Goal: Transaction & Acquisition: Book appointment/travel/reservation

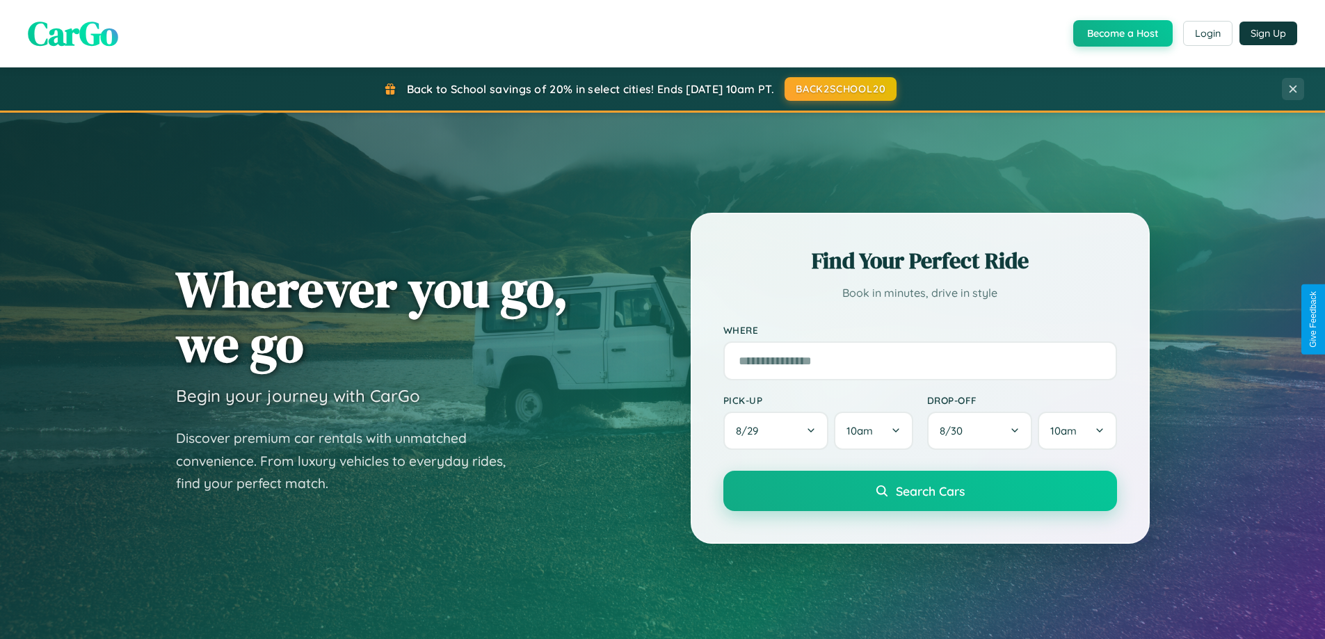
scroll to position [957, 0]
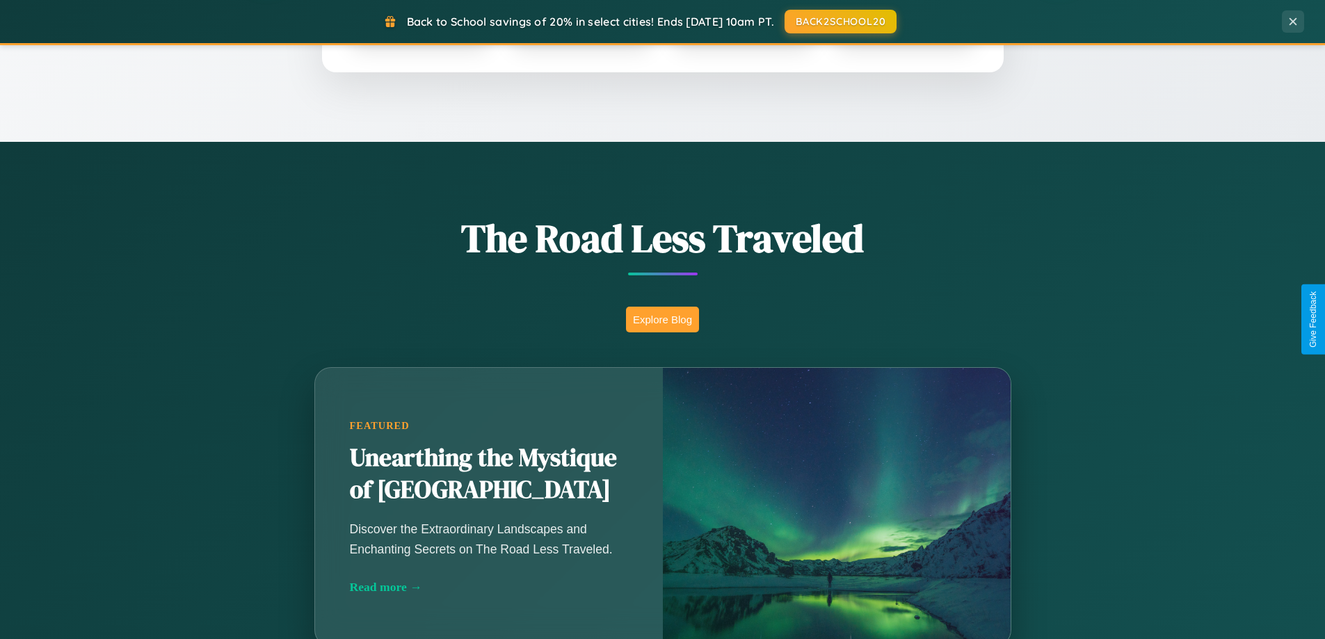
click at [662, 319] on button "Explore Blog" at bounding box center [662, 320] width 73 height 26
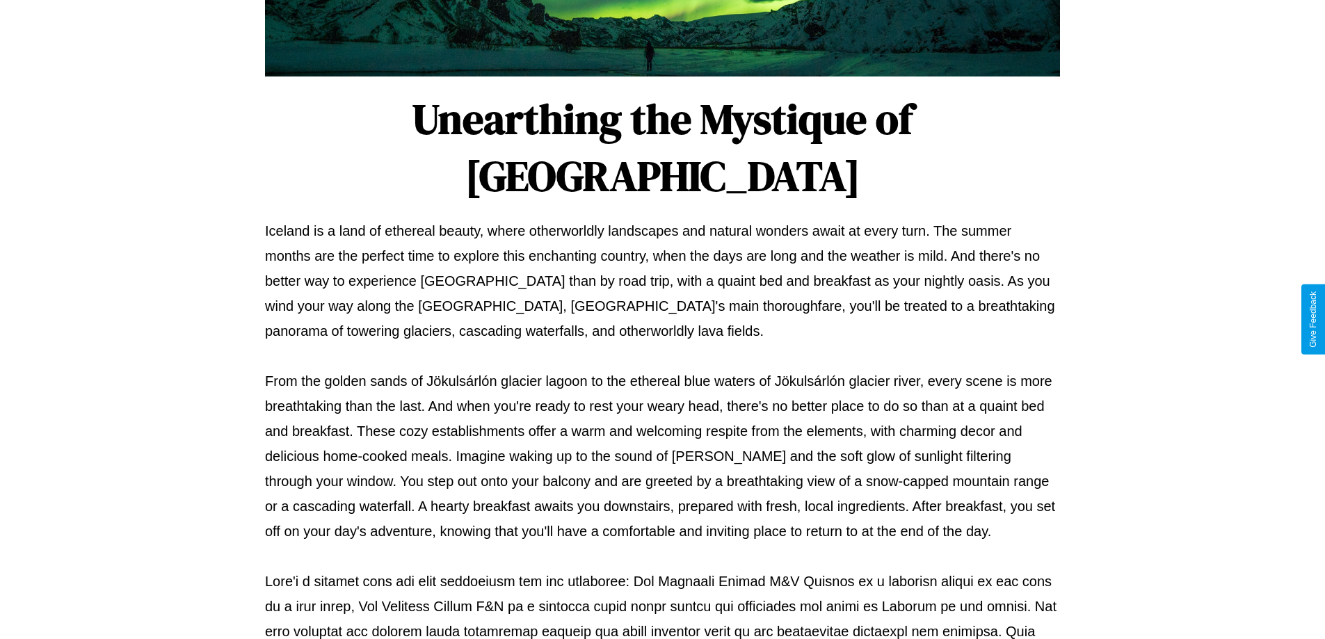
scroll to position [450, 0]
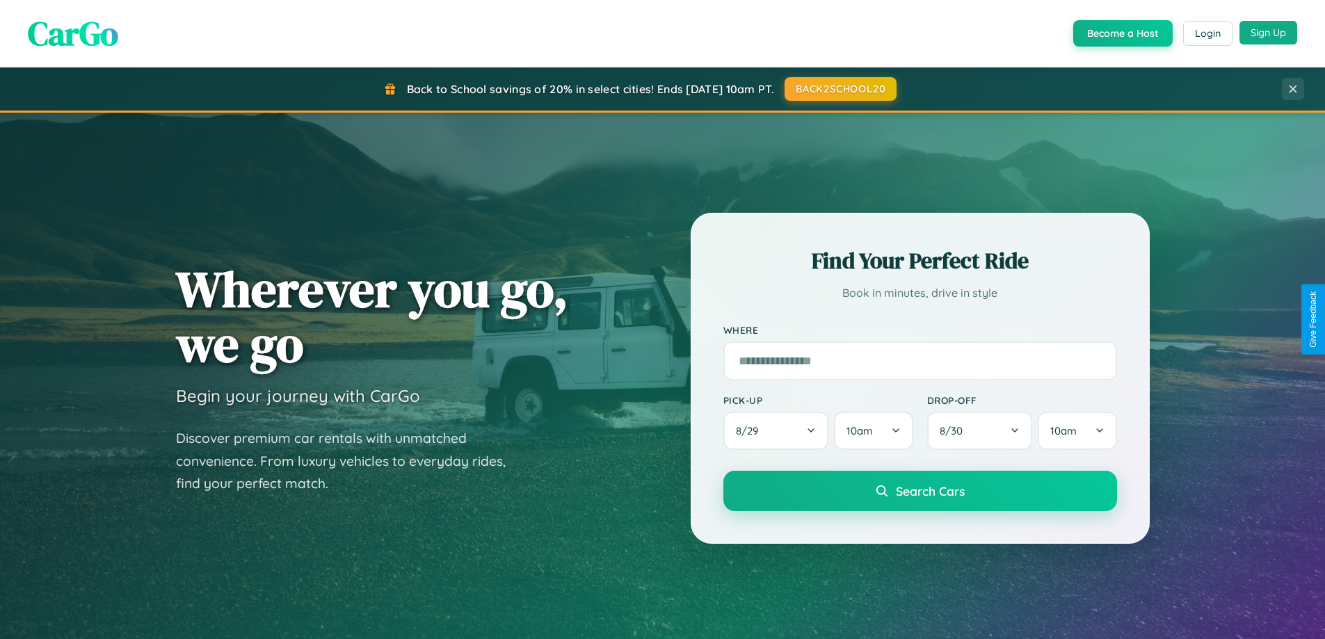
click at [1268, 33] on button "Sign Up" at bounding box center [1269, 33] width 58 height 24
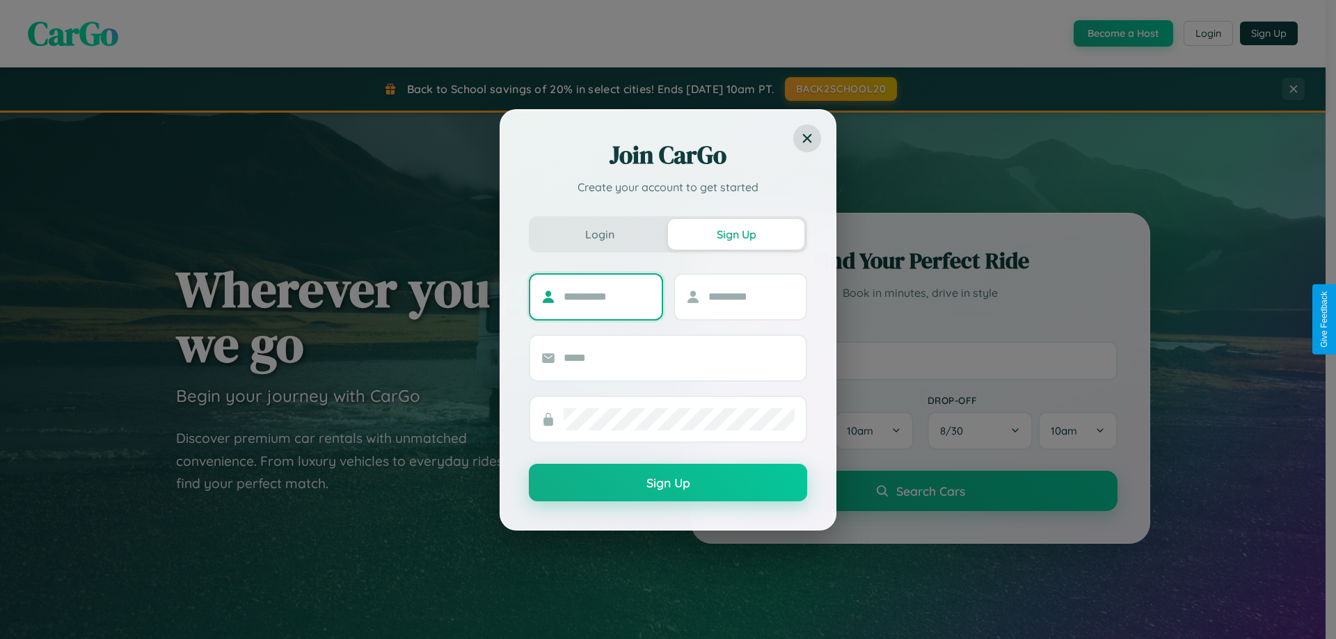
click at [607, 296] on input "text" at bounding box center [607, 297] width 87 height 22
type input "******"
click at [751, 296] on input "text" at bounding box center [751, 297] width 87 height 22
type input "*****"
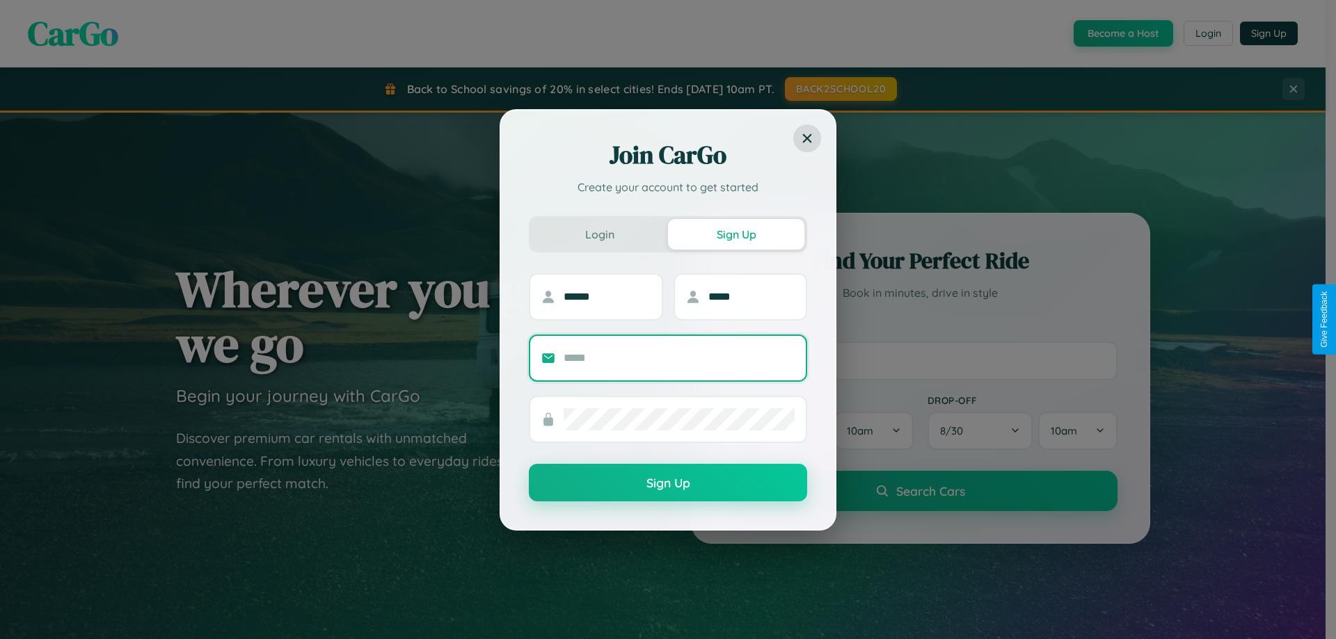
click at [679, 358] on input "text" at bounding box center [679, 358] width 231 height 22
type input "**********"
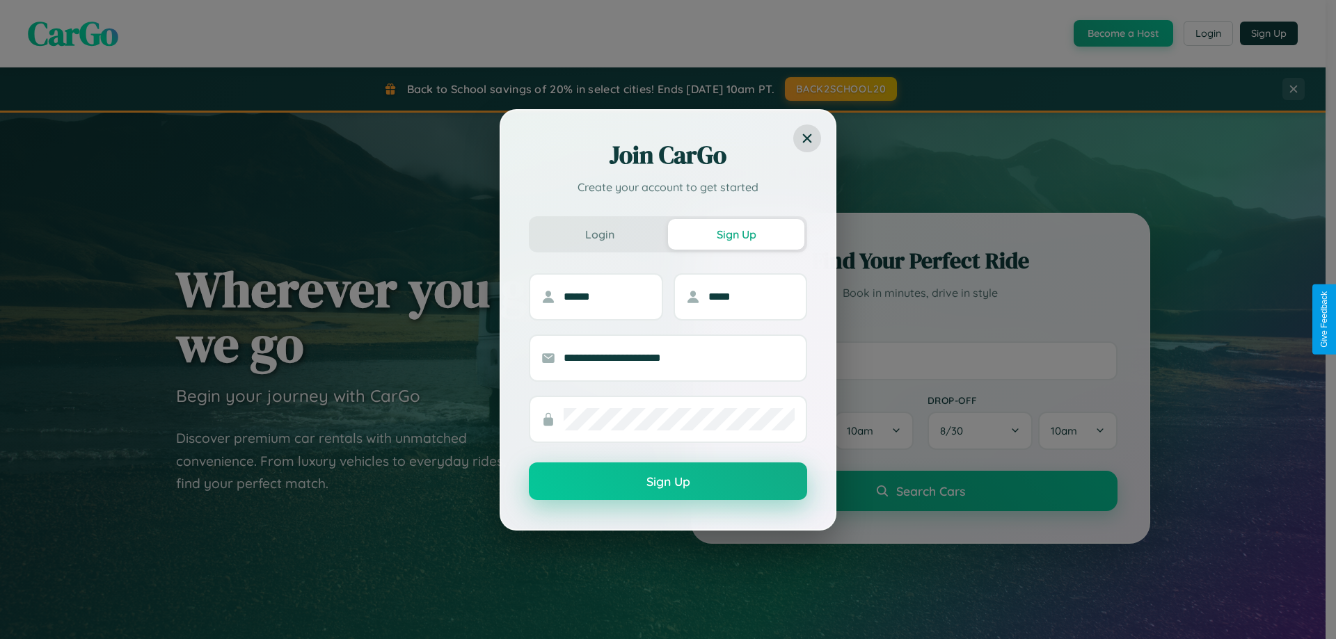
click at [668, 481] on button "Sign Up" at bounding box center [668, 482] width 278 height 38
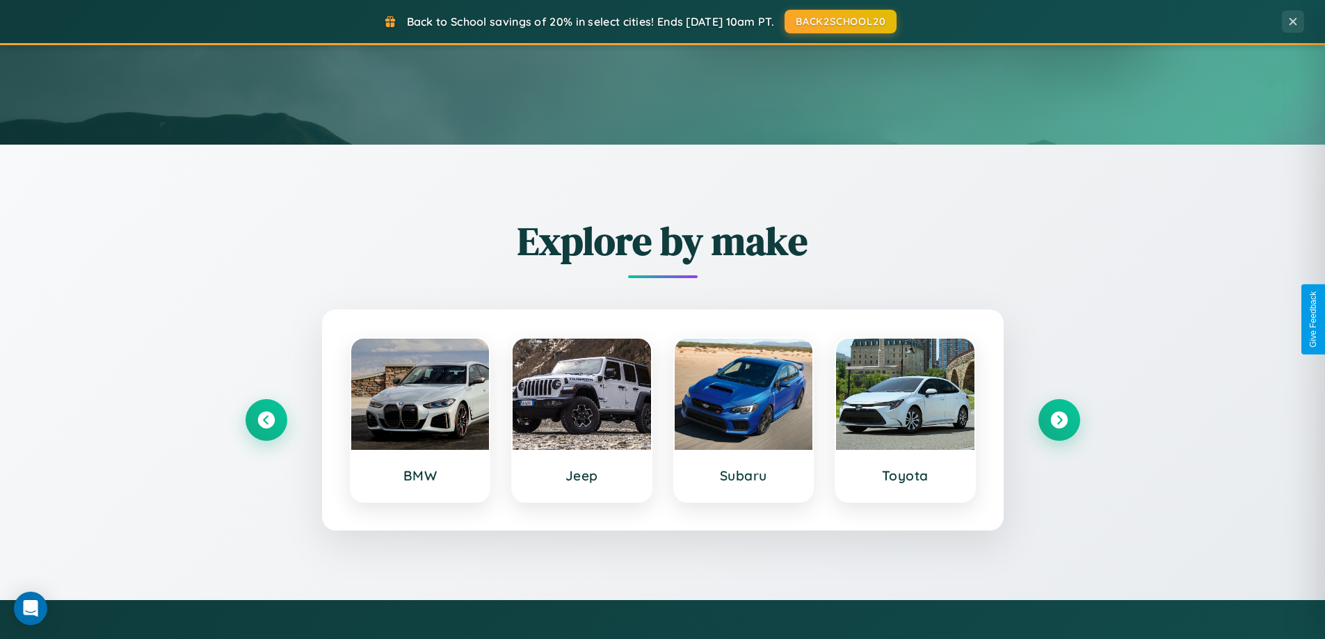
scroll to position [600, 0]
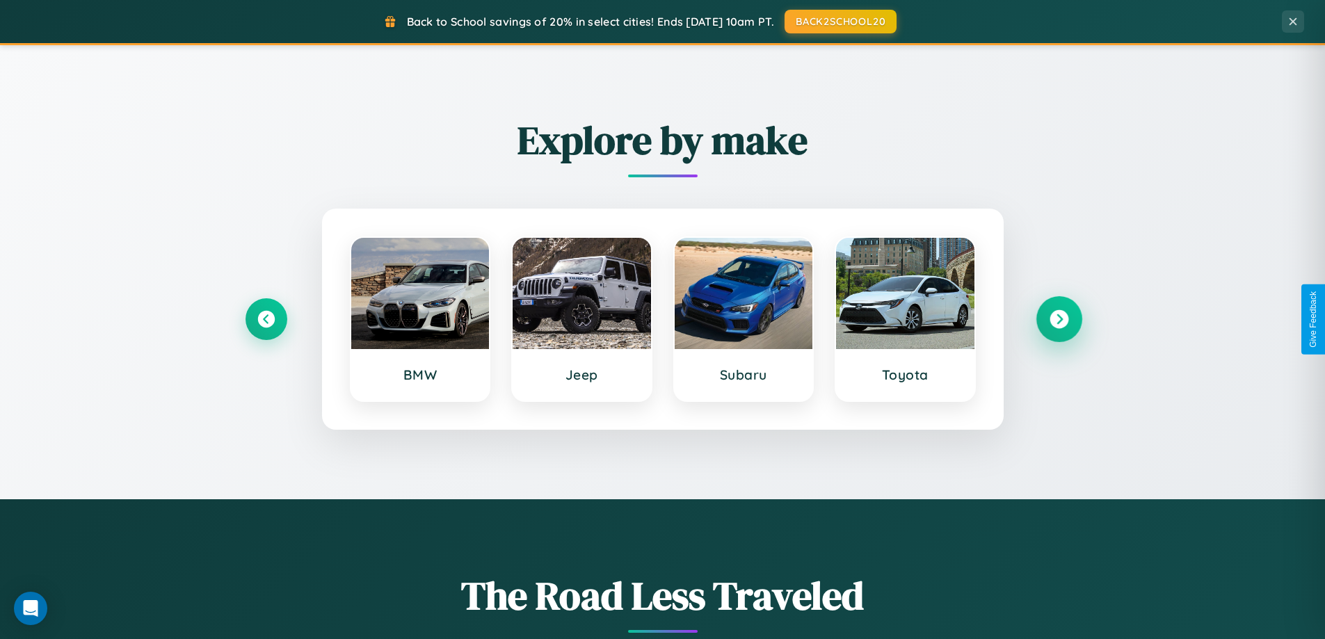
click at [1059, 319] on icon at bounding box center [1059, 319] width 19 height 19
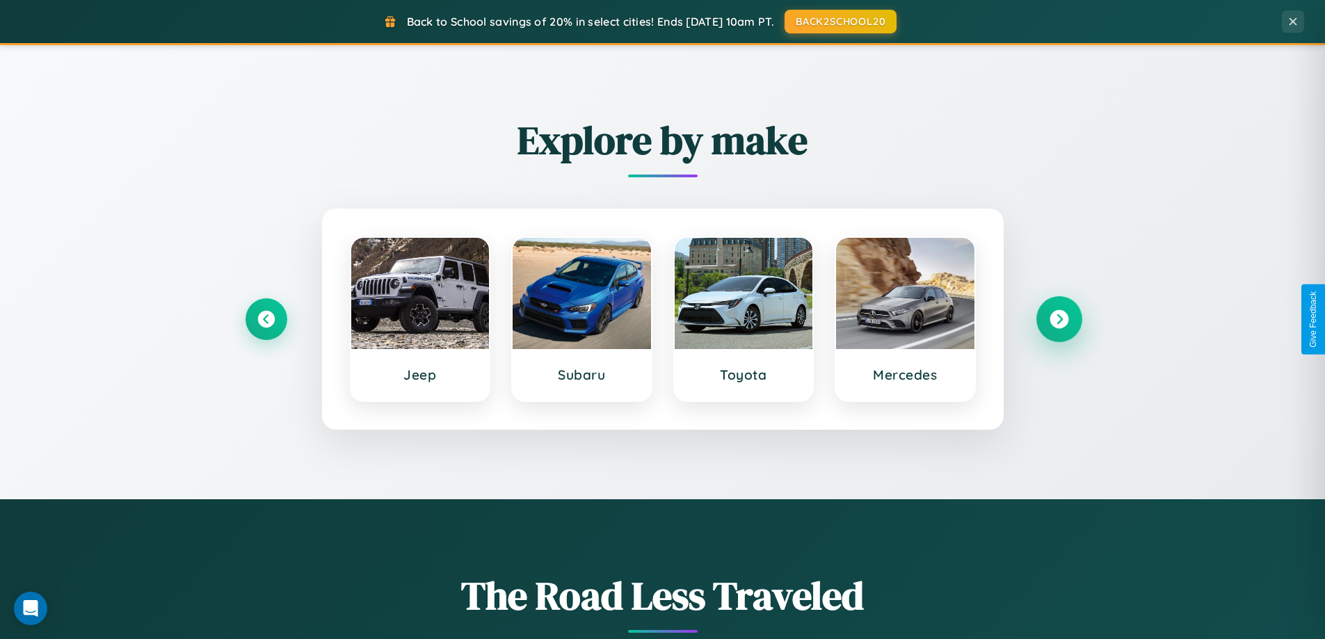
click at [1059, 319] on icon at bounding box center [1059, 319] width 19 height 19
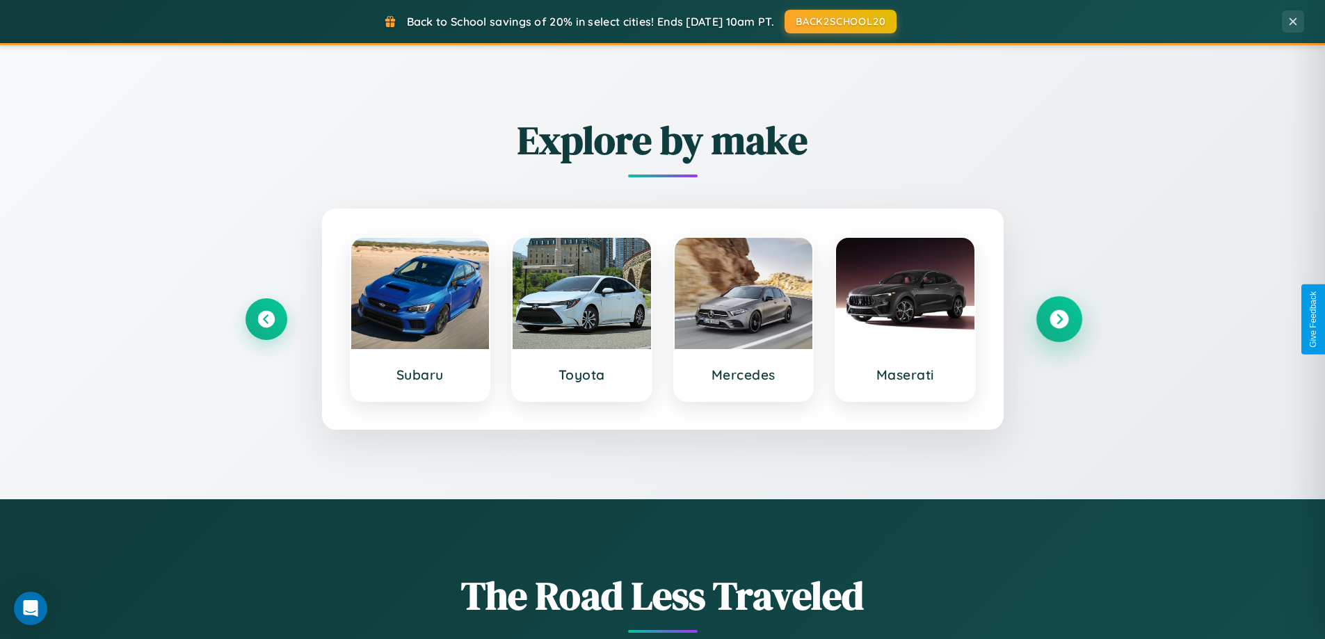
click at [1059, 319] on icon at bounding box center [1059, 319] width 19 height 19
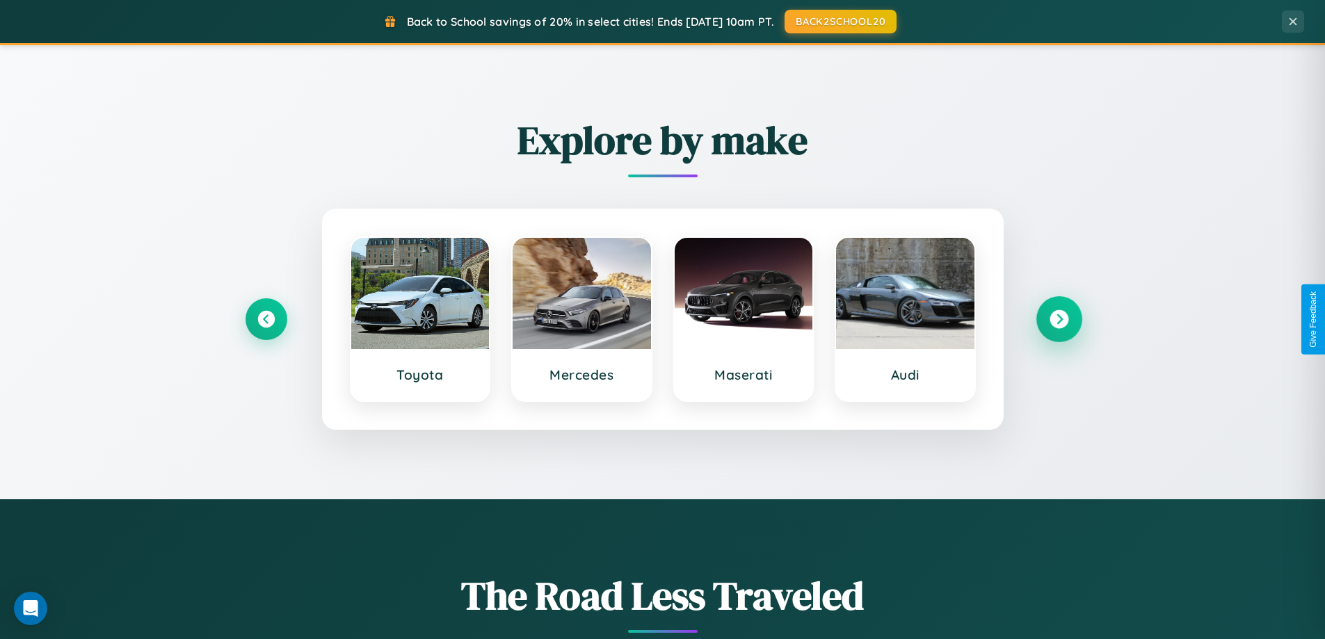
click at [1059, 319] on icon at bounding box center [1059, 319] width 19 height 19
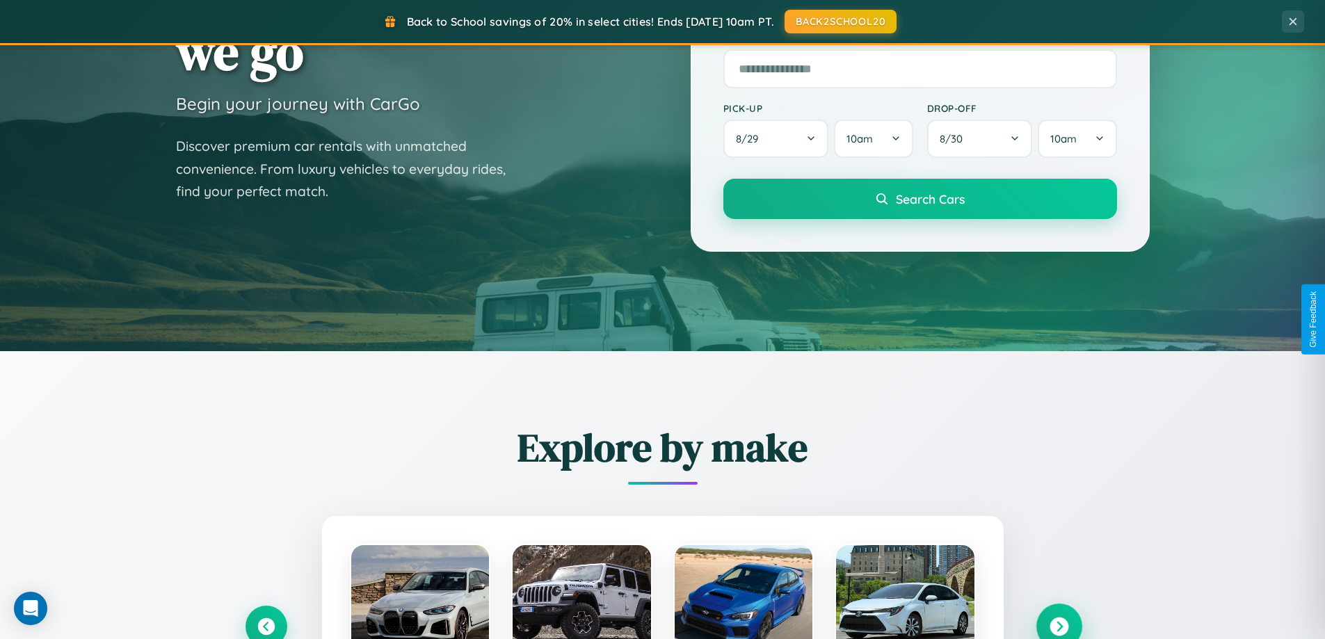
scroll to position [41, 0]
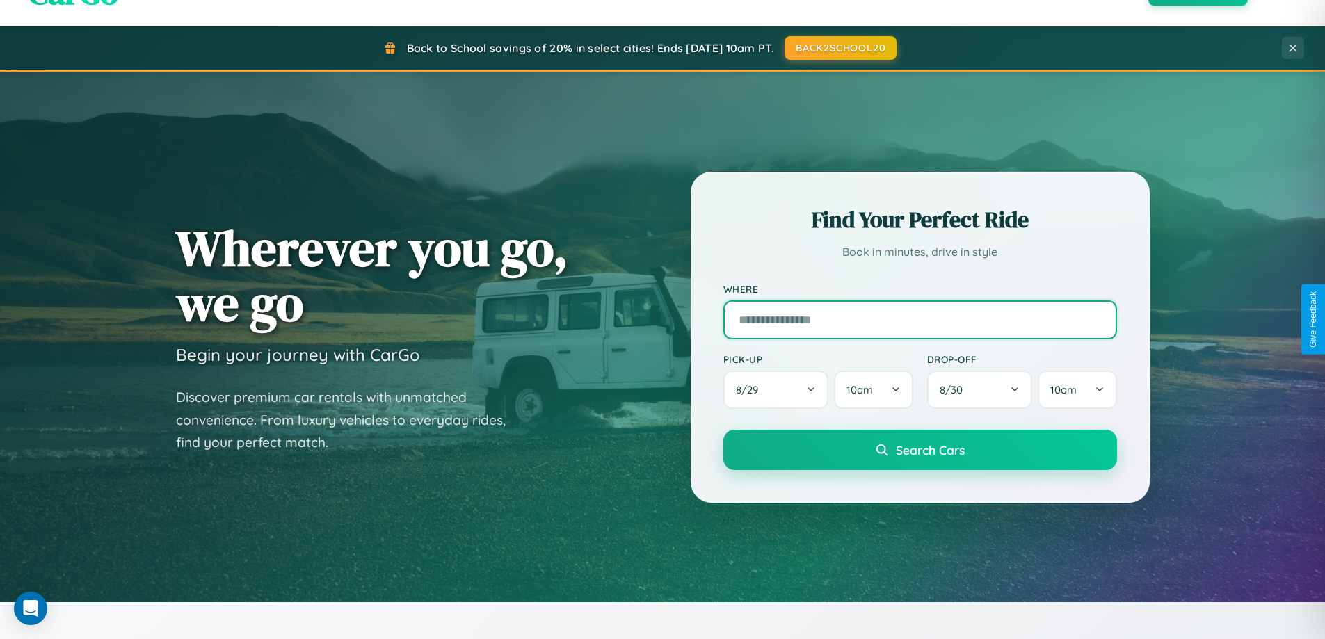
click at [920, 319] on input "text" at bounding box center [921, 320] width 394 height 39
type input "**********"
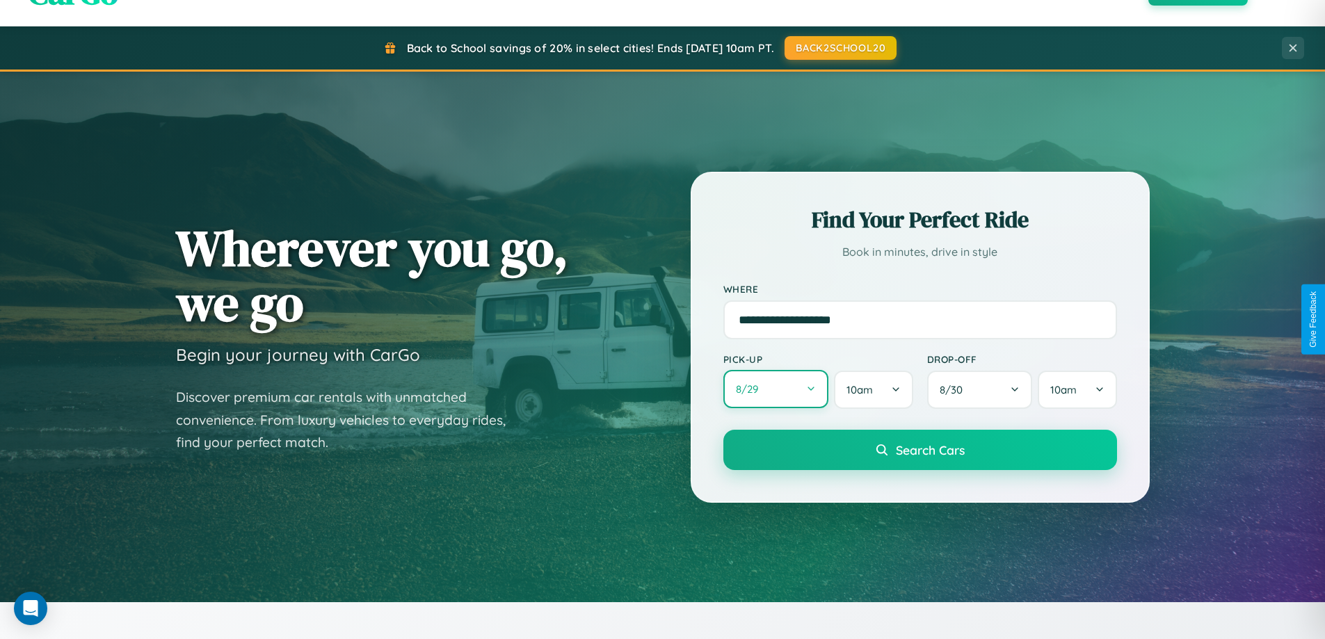
click at [776, 390] on button "8 / 29" at bounding box center [777, 389] width 106 height 38
select select "*"
select select "****"
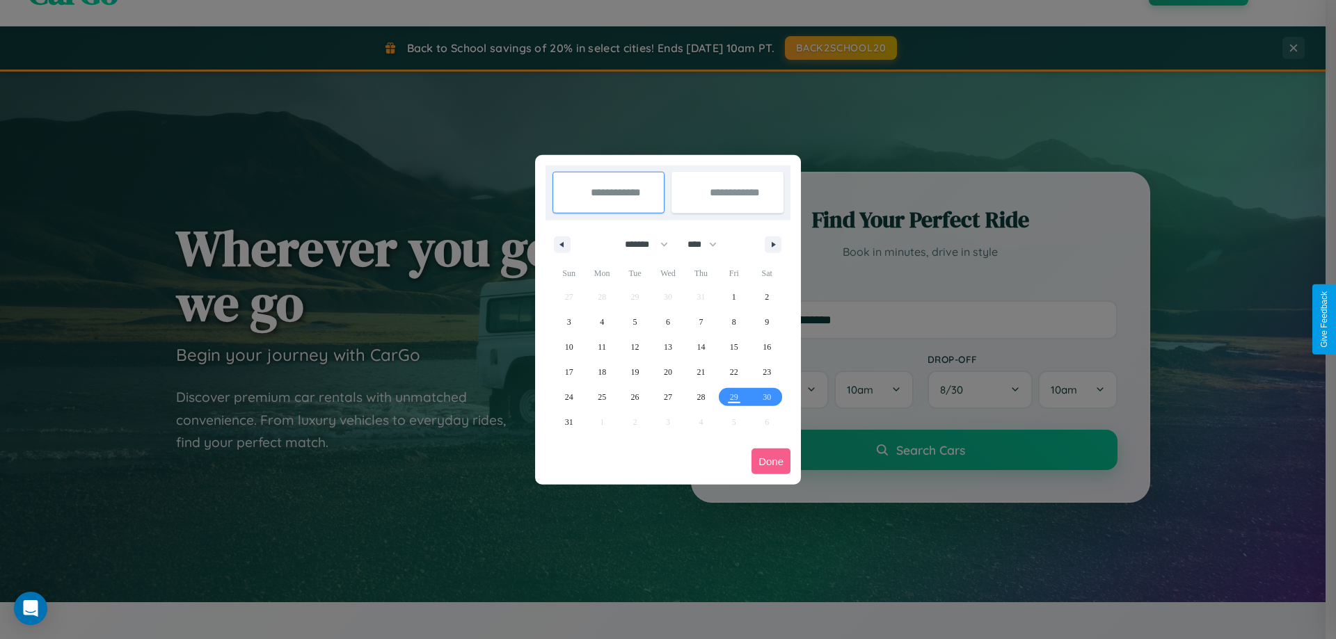
click at [640, 244] on select "******* ******** ***** ***** *** **** **** ****** ********* ******* ******** **…" at bounding box center [643, 244] width 59 height 23
select select "*"
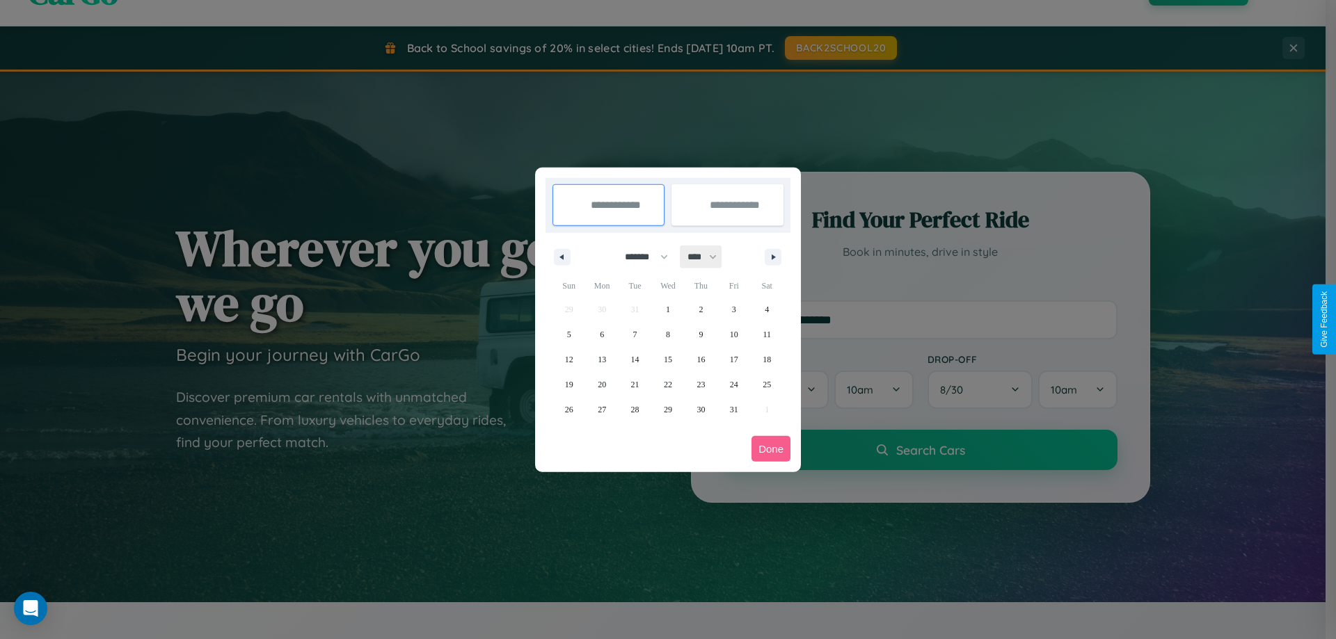
drag, startPoint x: 708, startPoint y: 257, endPoint x: 668, endPoint y: 279, distance: 46.1
click at [708, 257] on select "**** **** **** **** **** **** **** **** **** **** **** **** **** **** **** ****…" at bounding box center [701, 257] width 42 height 23
select select "****"
click at [733, 309] on span "2" at bounding box center [734, 309] width 4 height 25
type input "**********"
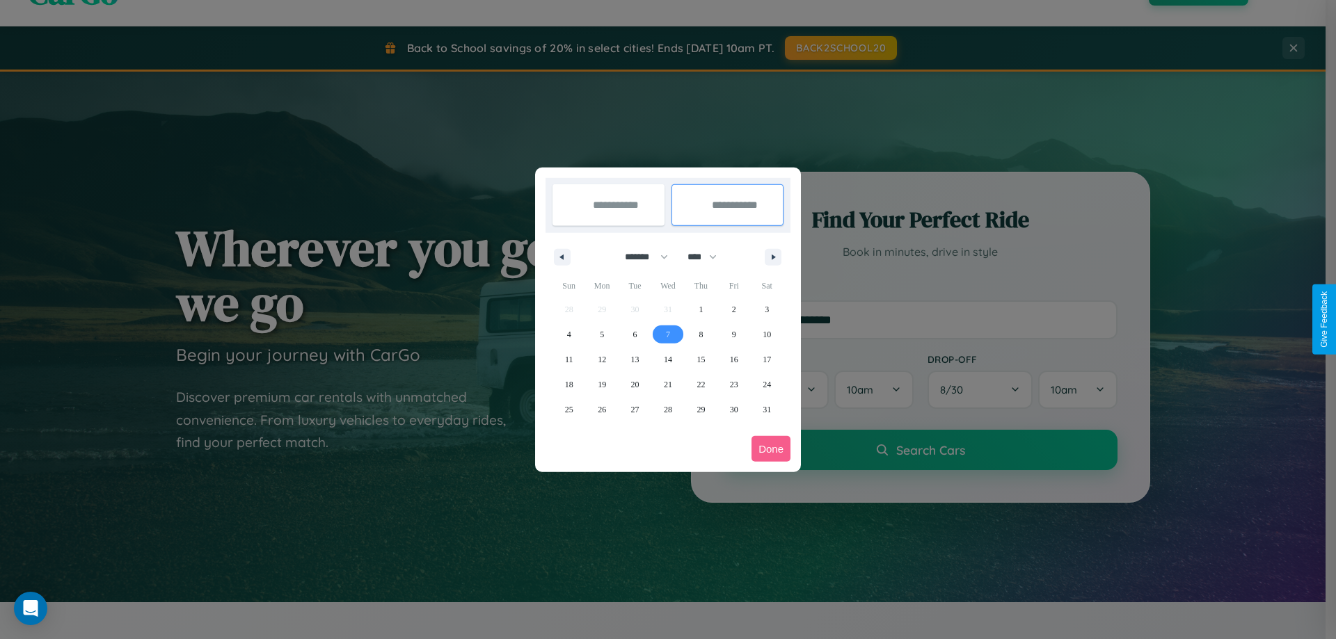
click at [667, 334] on span "7" at bounding box center [668, 334] width 4 height 25
type input "**********"
click at [771, 449] on button "Done" at bounding box center [770, 449] width 39 height 26
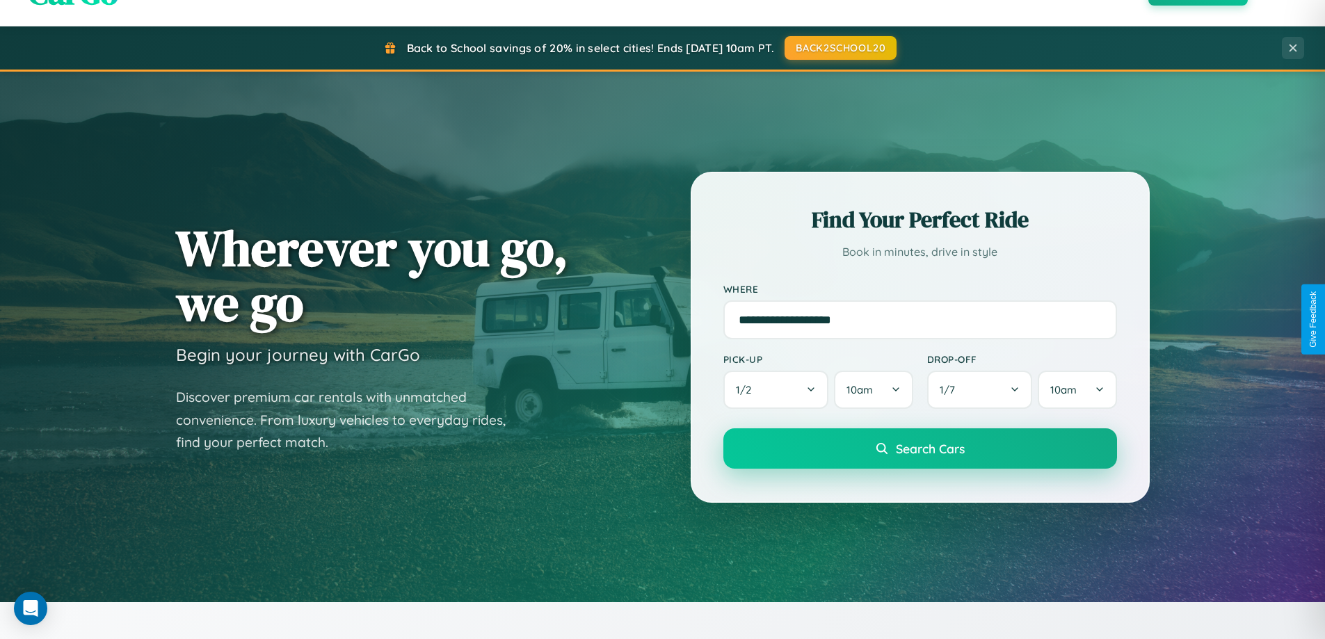
click at [920, 449] on span "Search Cars" at bounding box center [930, 448] width 69 height 15
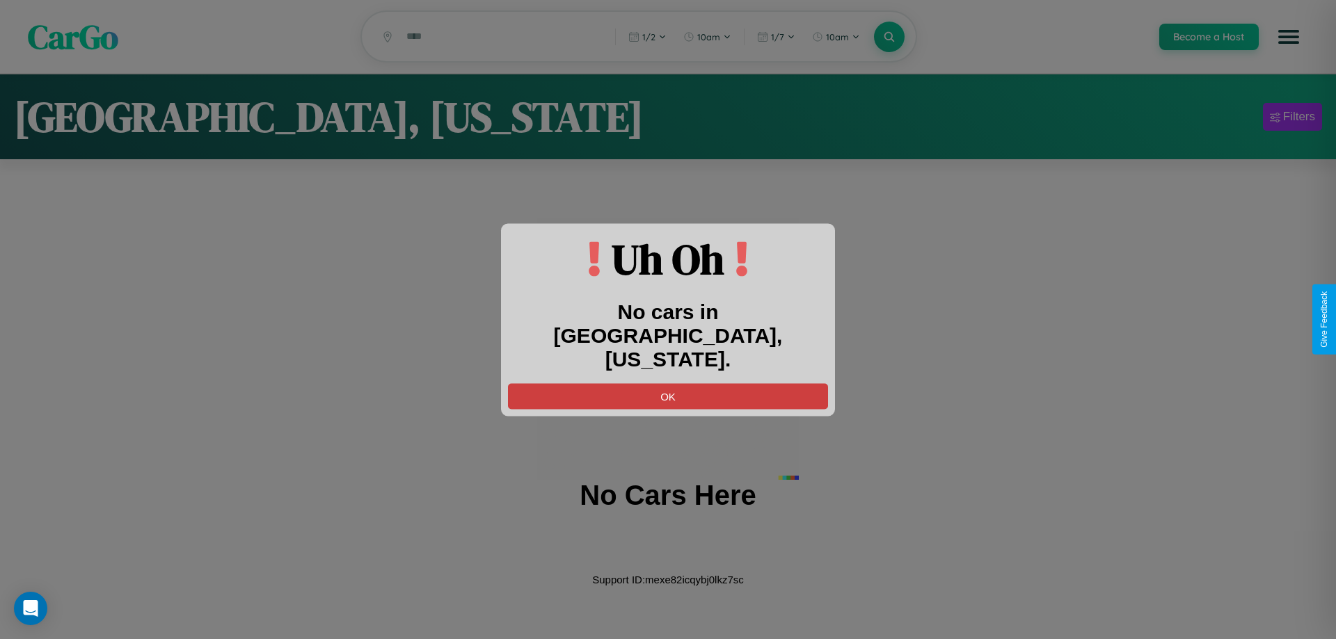
click at [668, 383] on button "OK" at bounding box center [668, 396] width 320 height 26
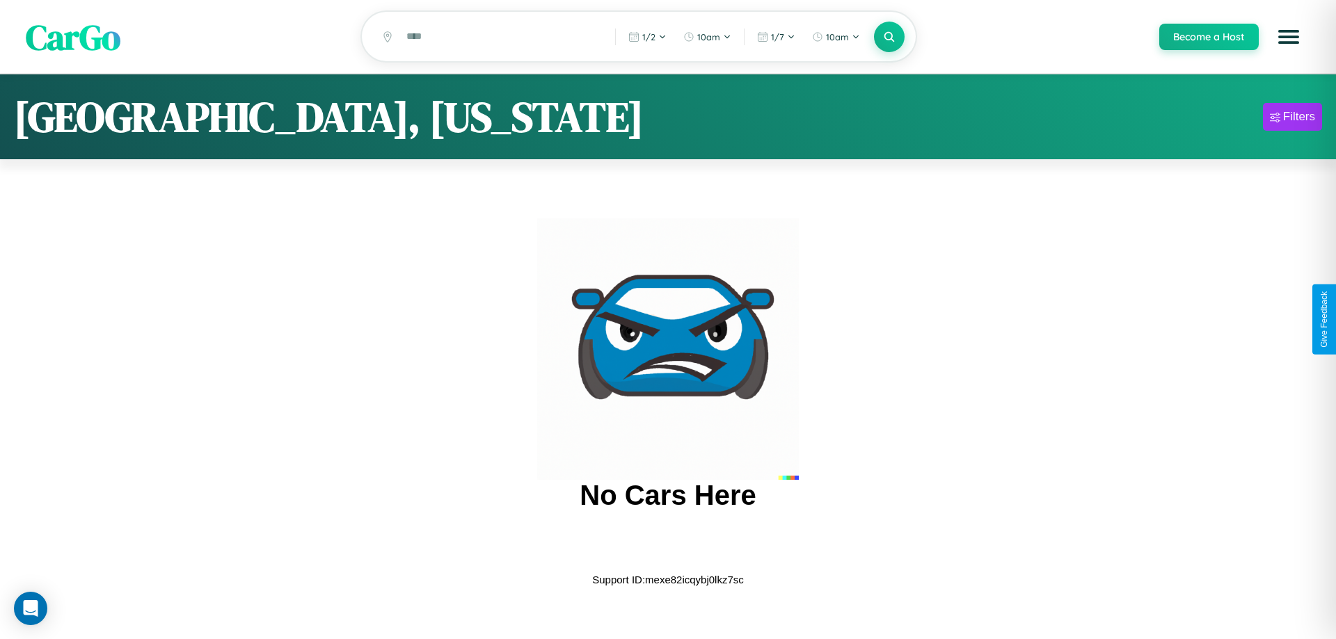
click at [73, 37] on span "CarGo" at bounding box center [73, 37] width 95 height 48
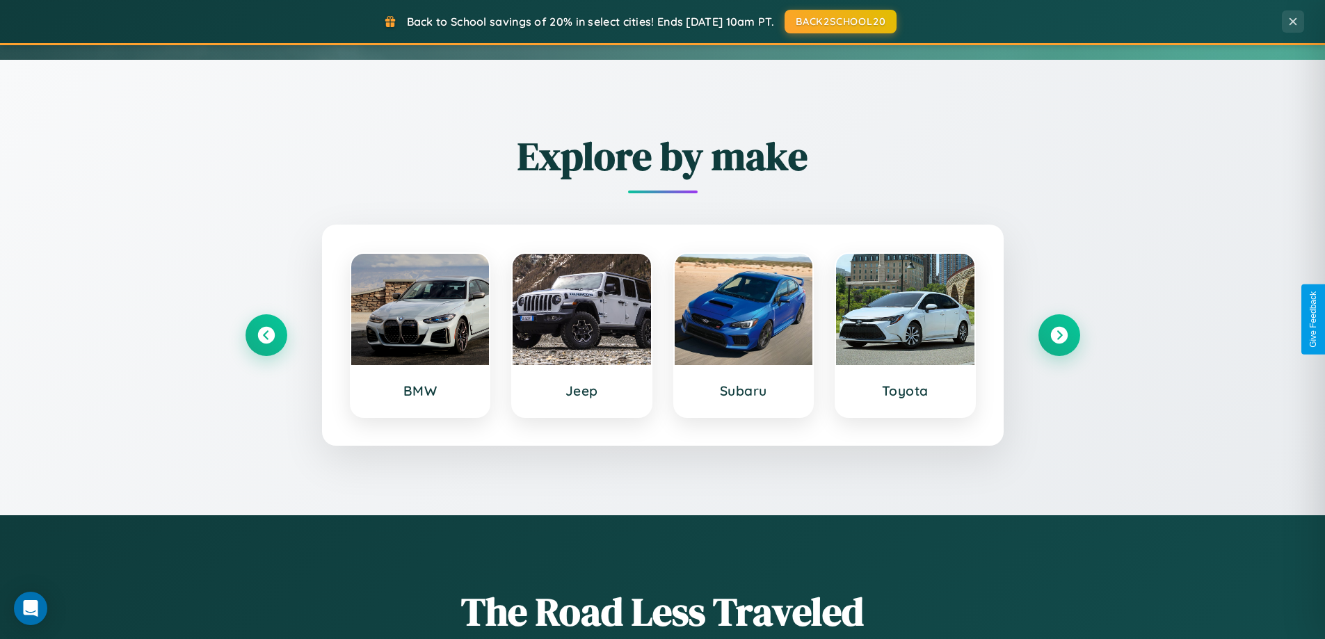
scroll to position [600, 0]
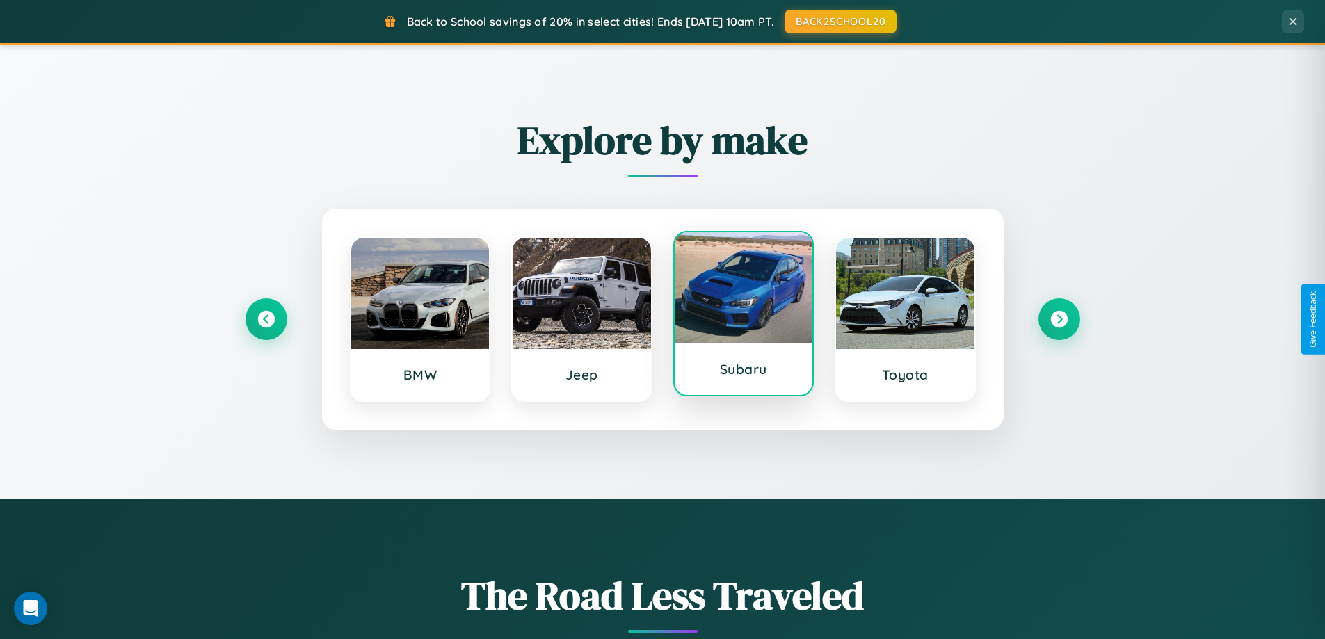
click at [743, 314] on div at bounding box center [744, 287] width 138 height 111
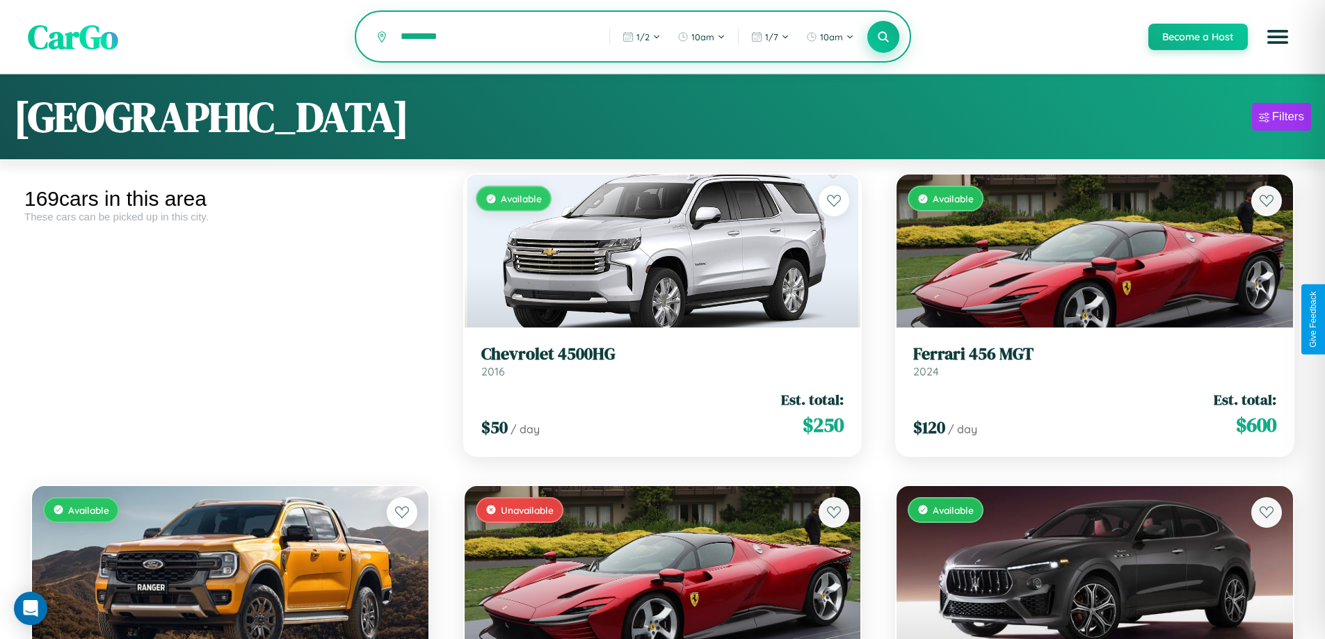
type input "*********"
click at [883, 38] on icon at bounding box center [883, 36] width 13 height 13
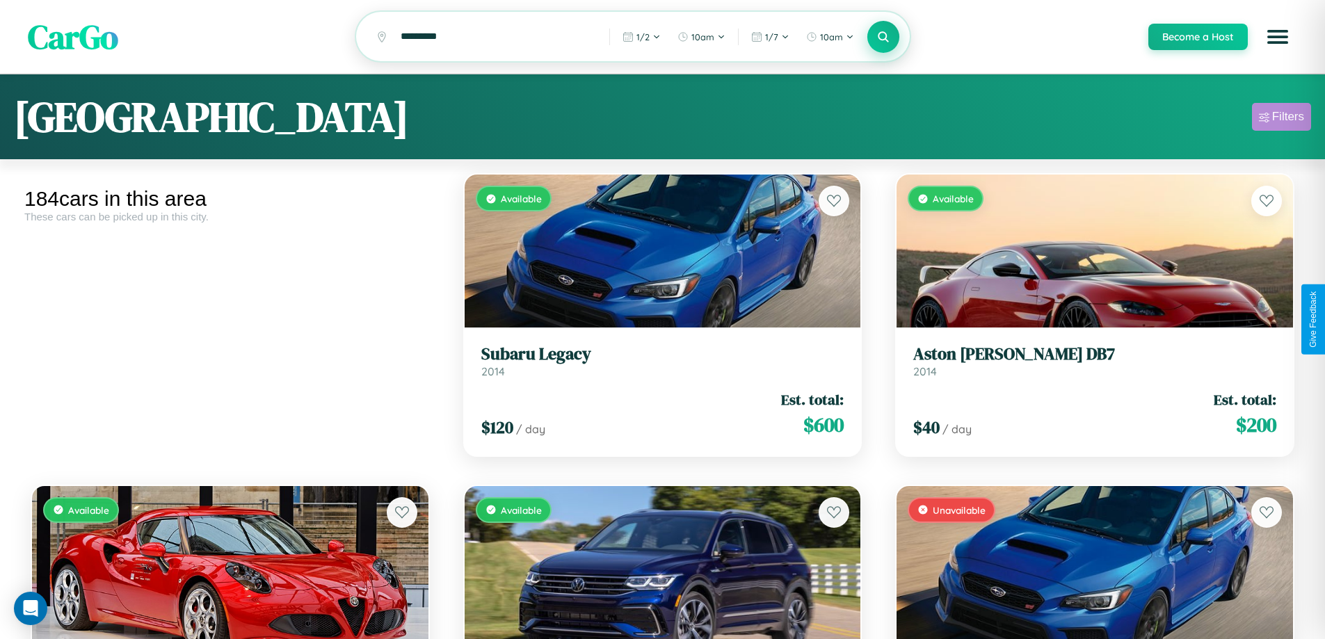
click at [1281, 119] on div "Filters" at bounding box center [1288, 117] width 32 height 14
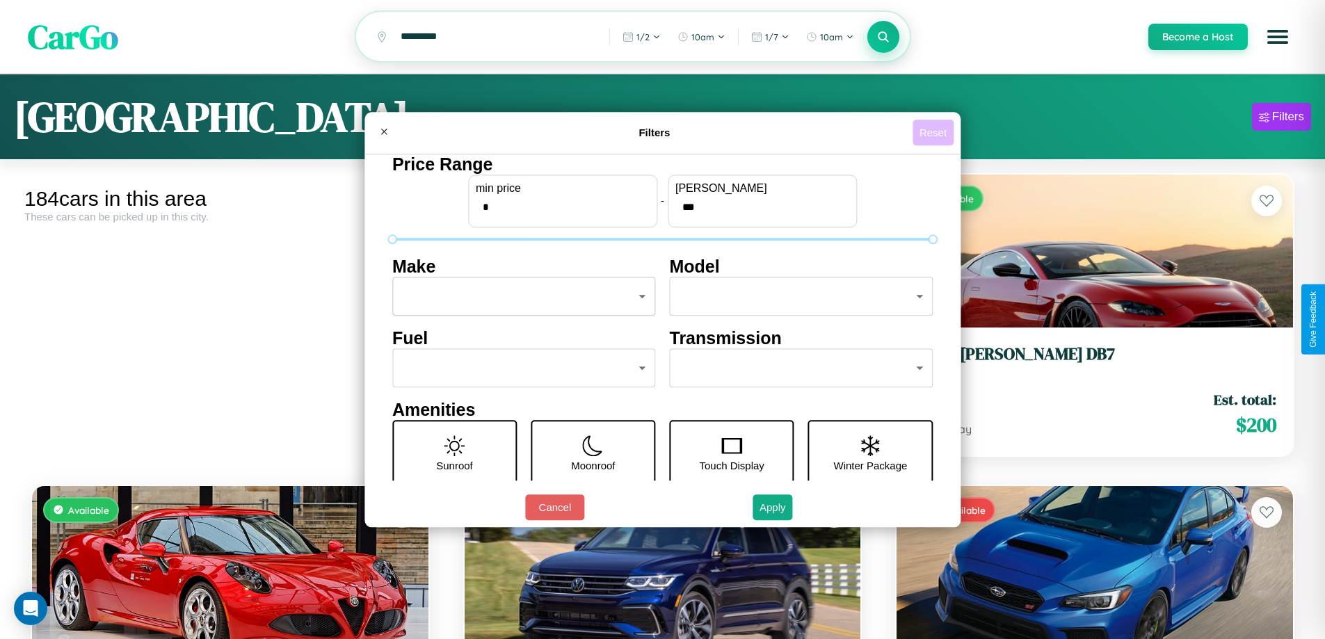
click at [935, 132] on button "Reset" at bounding box center [933, 133] width 41 height 26
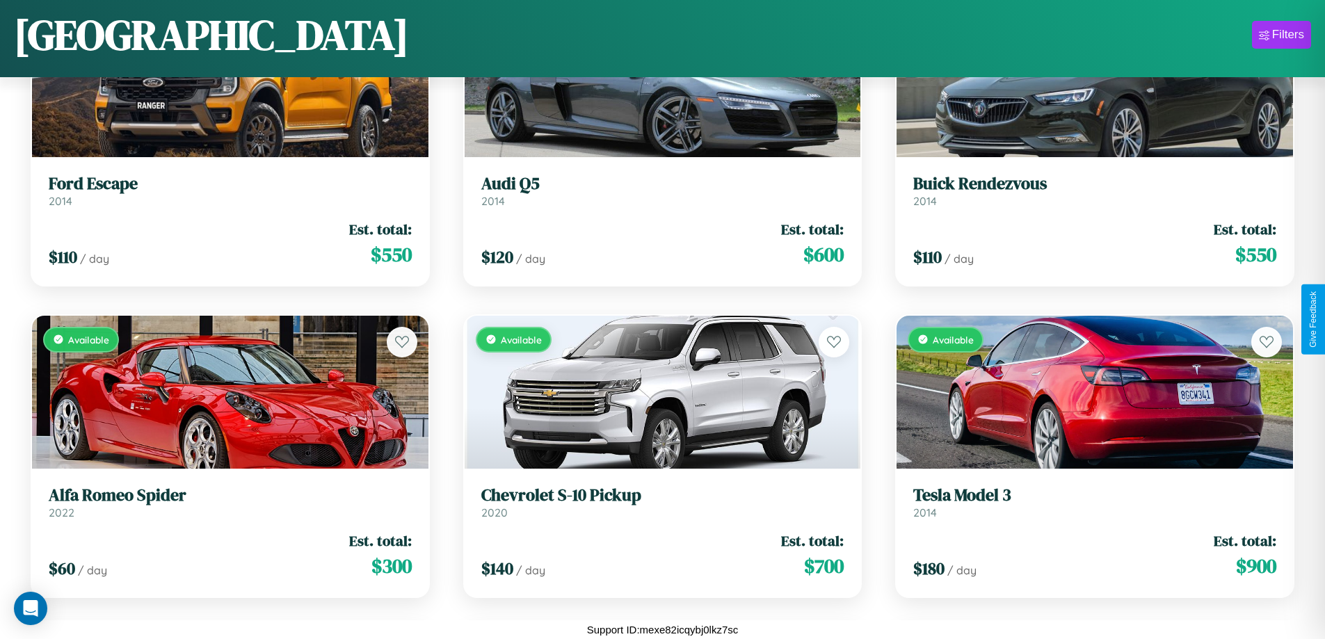
scroll to position [15772, 0]
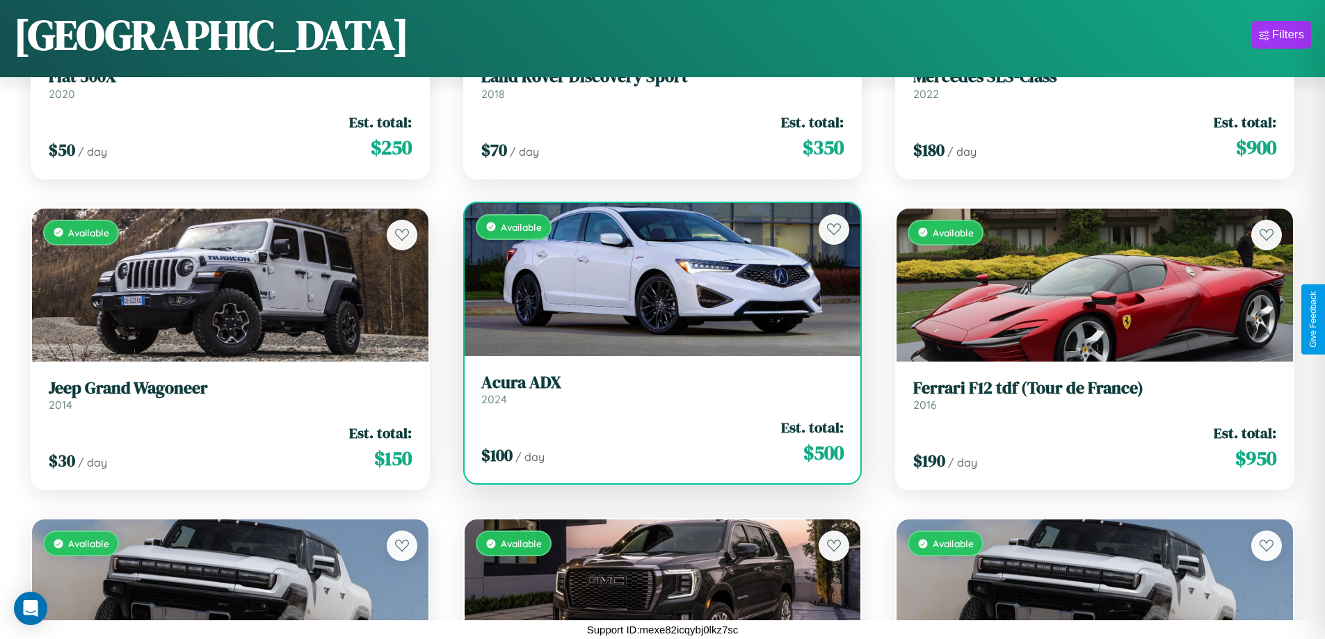
click at [657, 392] on link "Acura ADX 2024" at bounding box center [662, 390] width 363 height 34
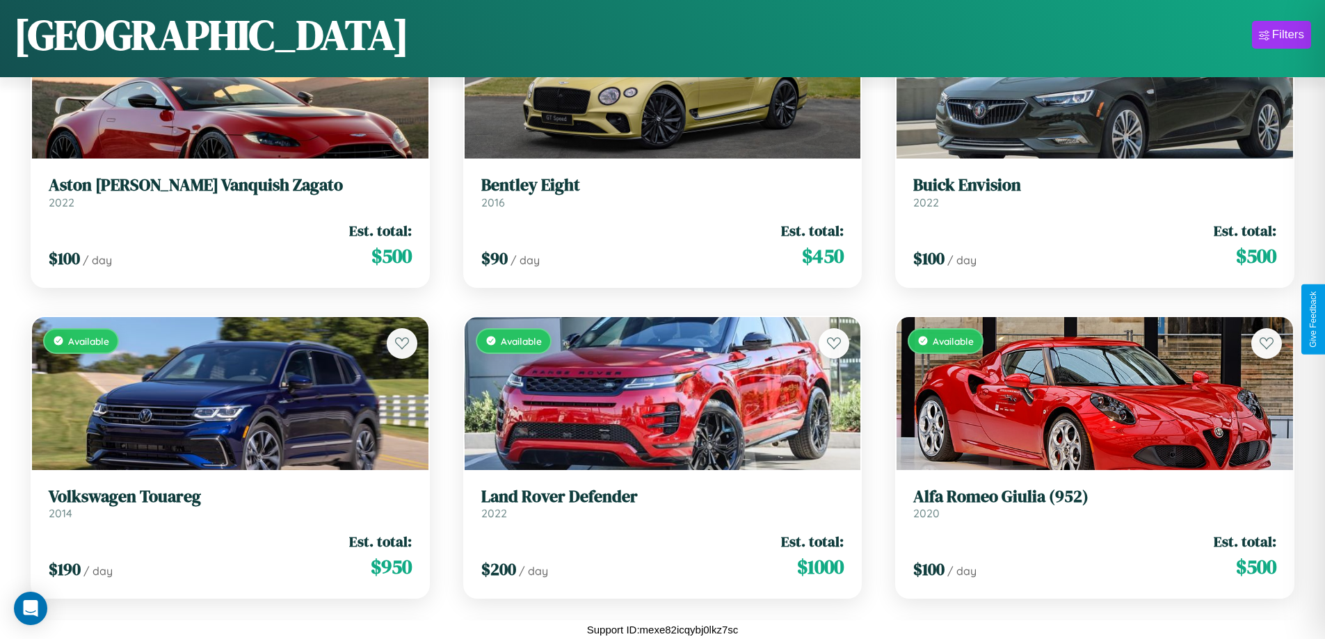
scroll to position [18264, 0]
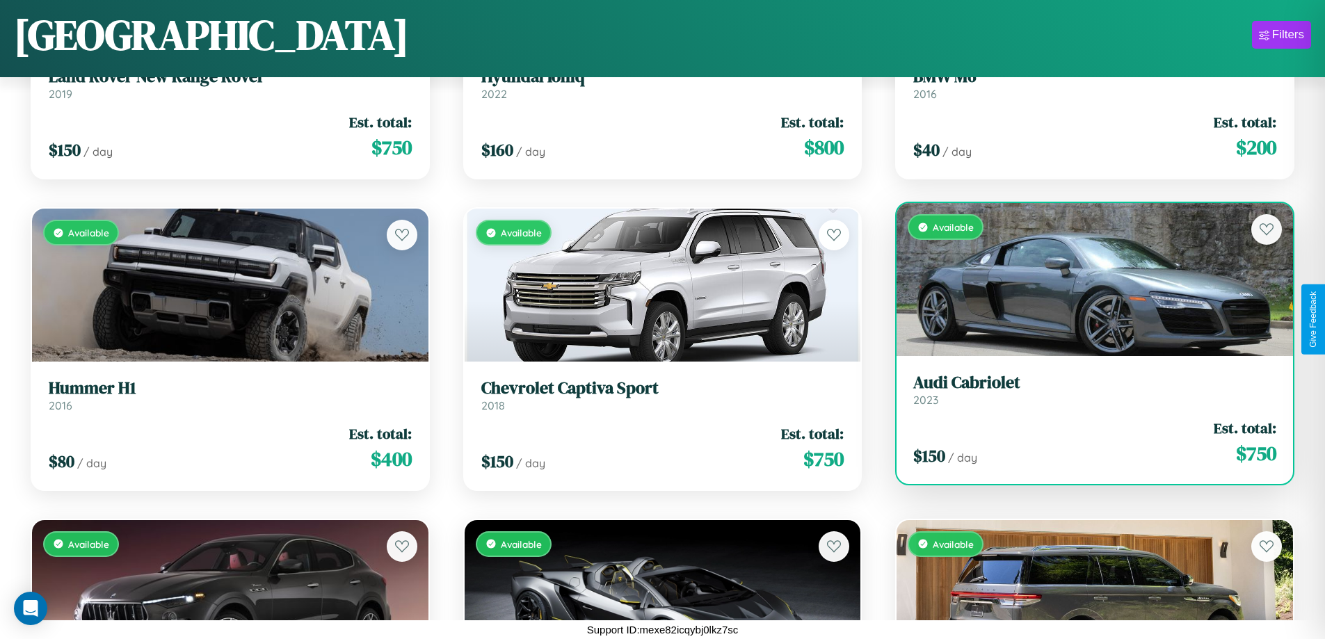
click at [1086, 392] on link "Audi Cabriolet 2023" at bounding box center [1094, 390] width 363 height 34
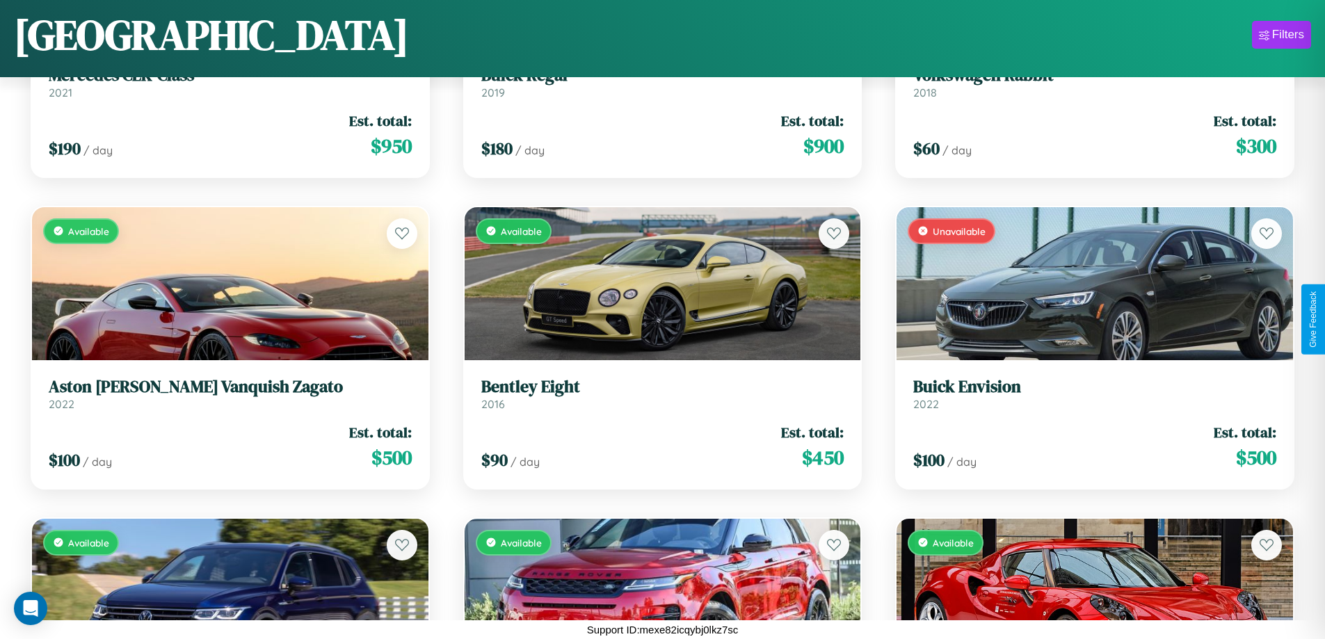
scroll to position [17018, 0]
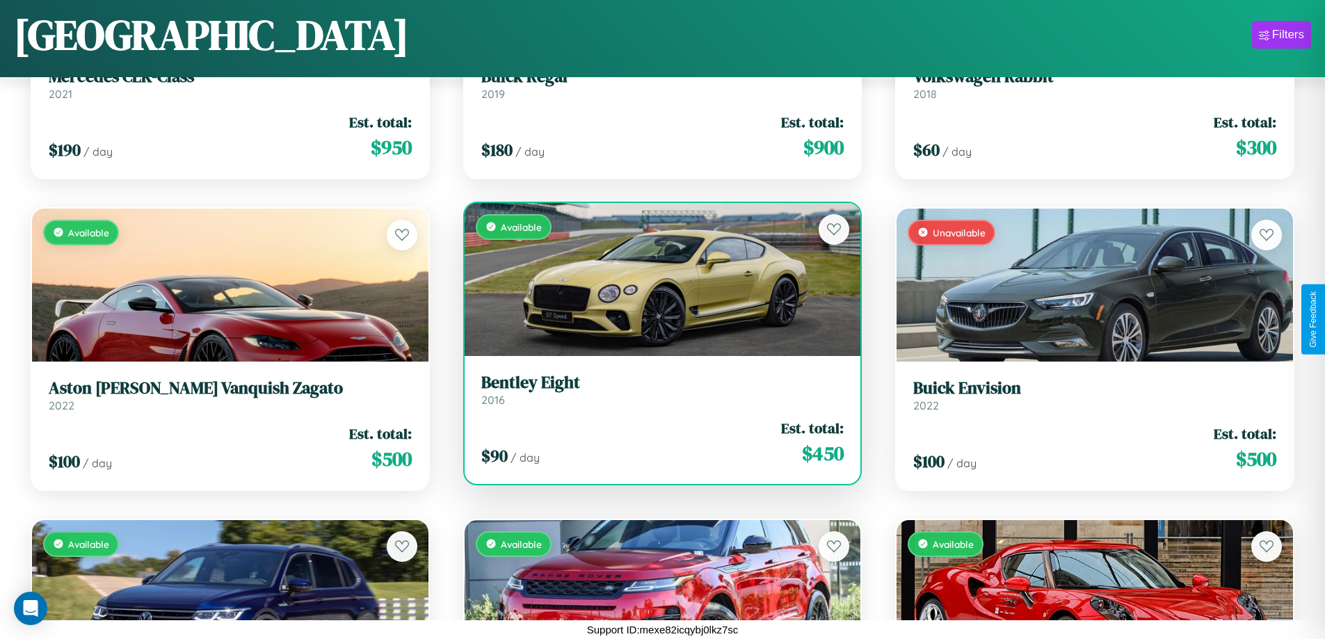
click at [657, 279] on div "Available" at bounding box center [663, 279] width 397 height 153
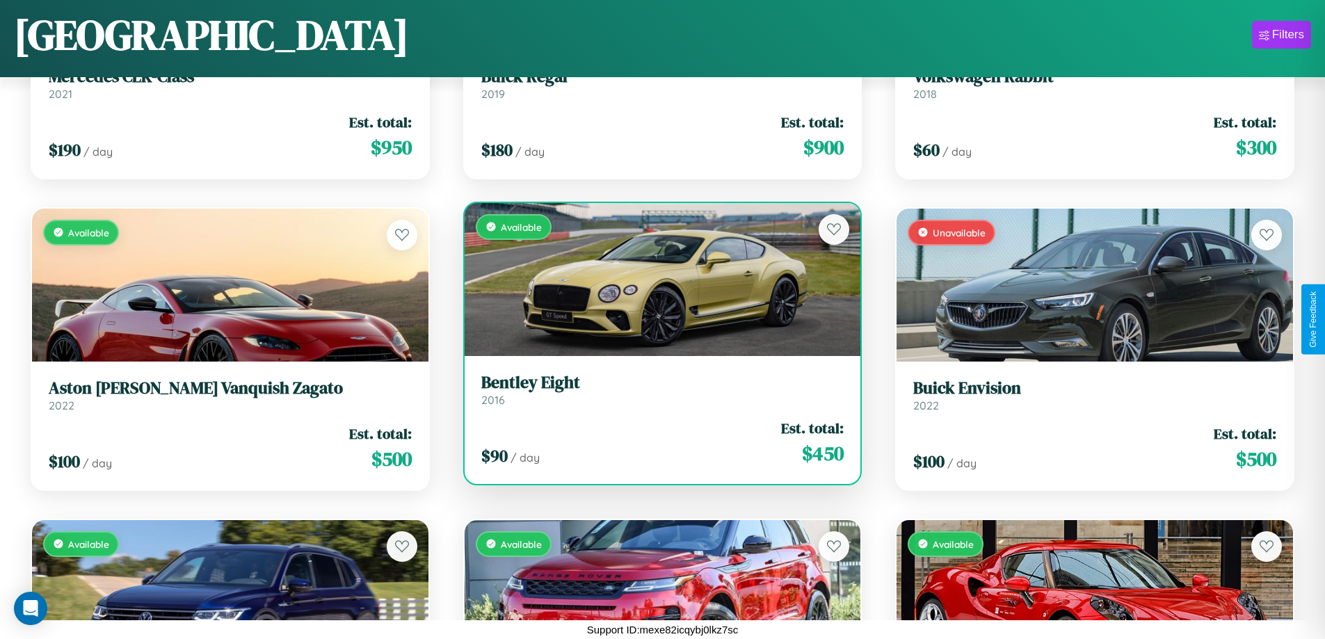
click at [657, 279] on div "Available" at bounding box center [663, 279] width 397 height 153
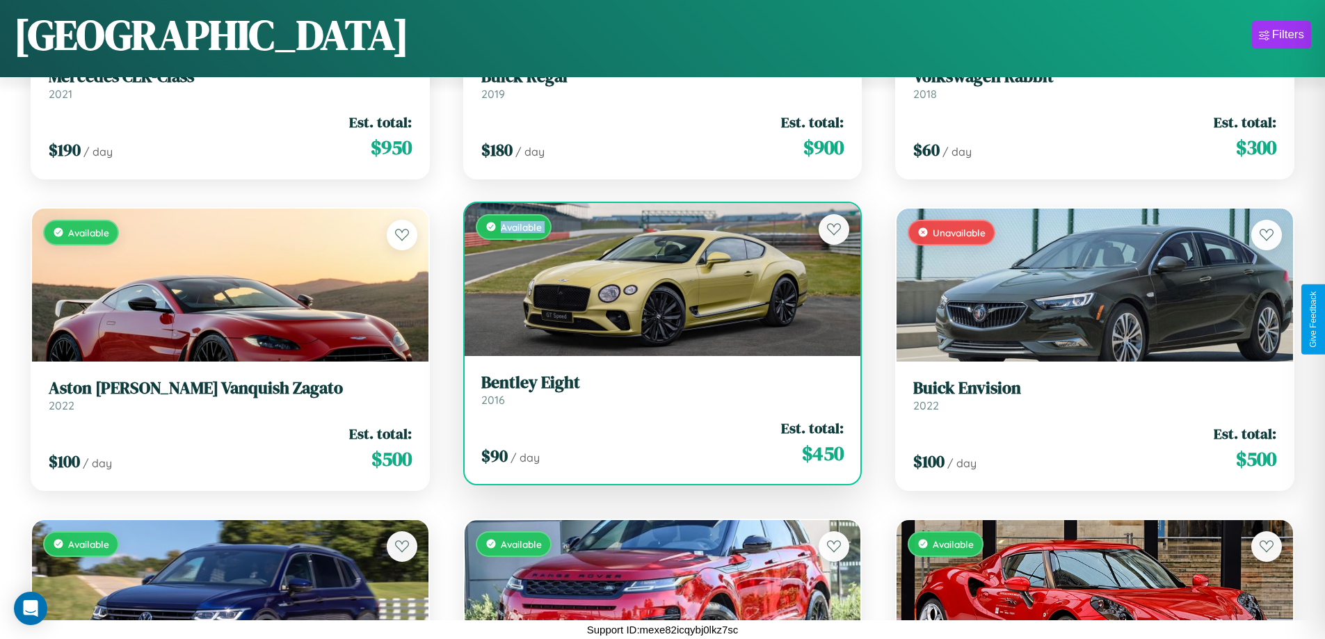
click at [657, 279] on div "Available" at bounding box center [663, 279] width 397 height 153
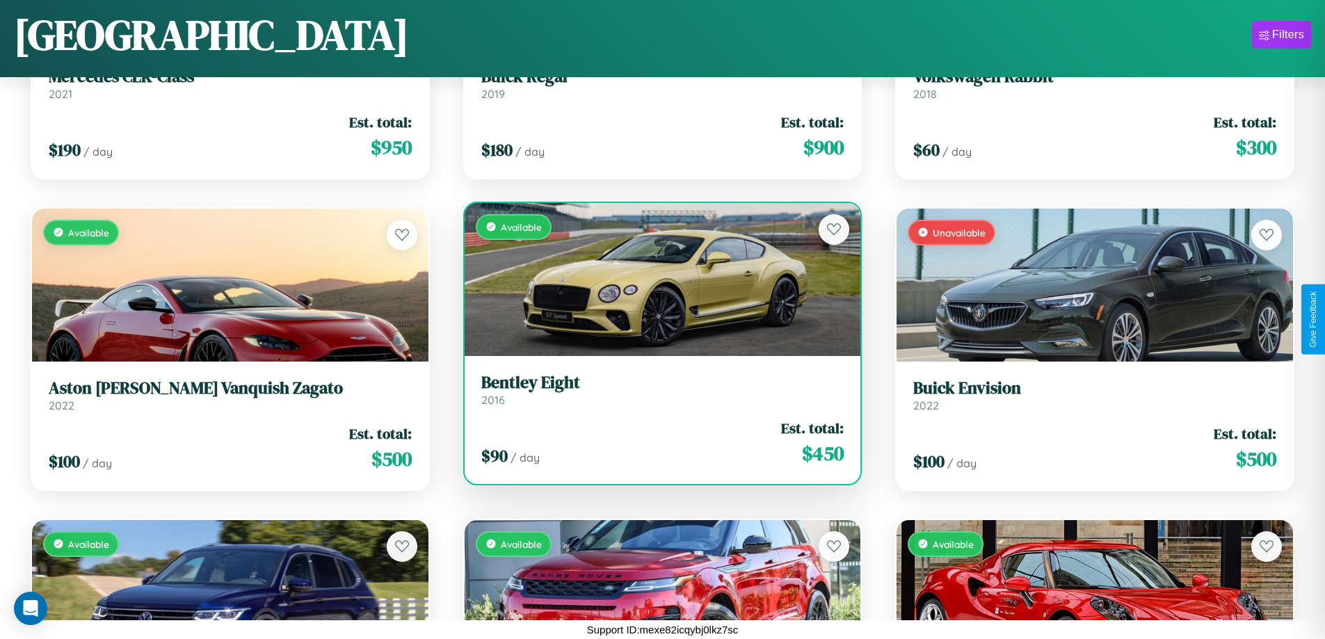
click at [657, 279] on div "Available" at bounding box center [663, 279] width 397 height 153
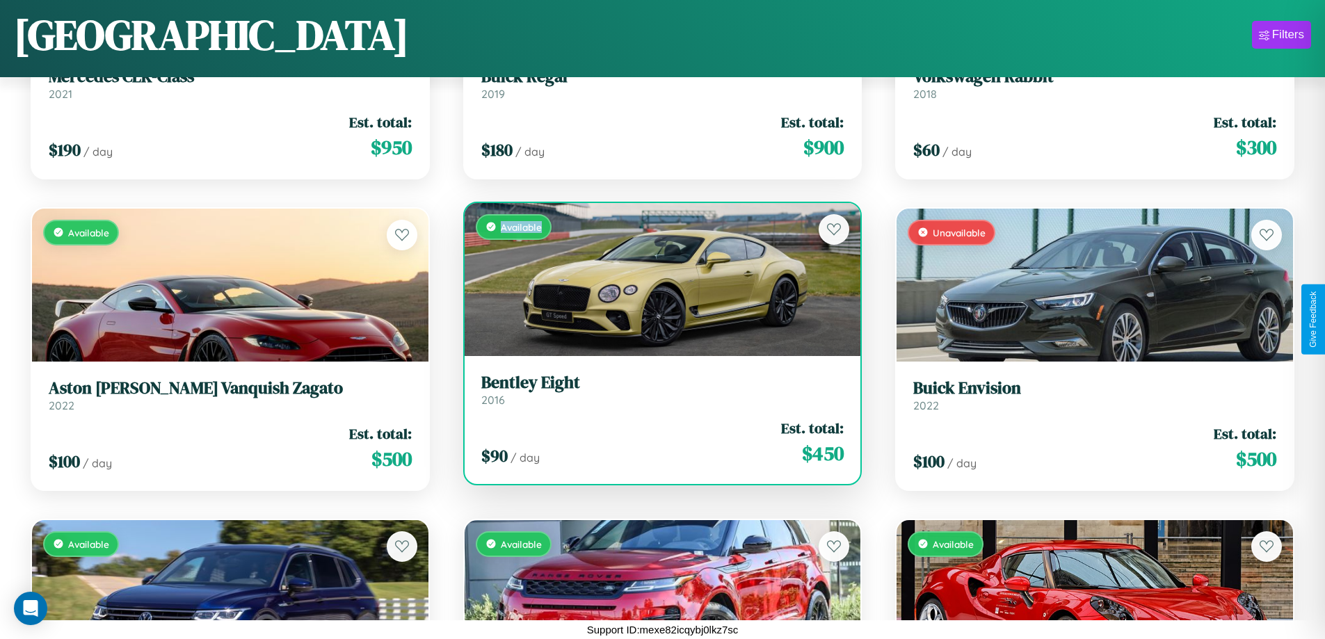
click at [657, 279] on div "Available" at bounding box center [663, 279] width 397 height 153
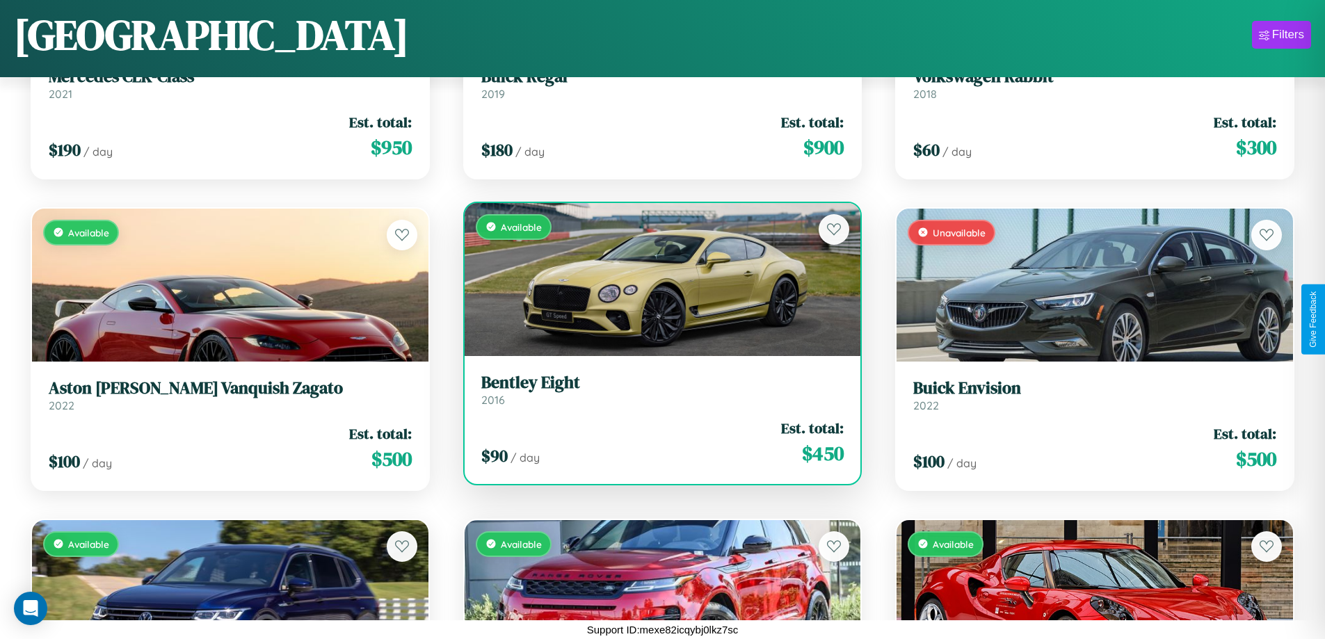
click at [657, 390] on h3 "Bentley Eight" at bounding box center [662, 383] width 363 height 20
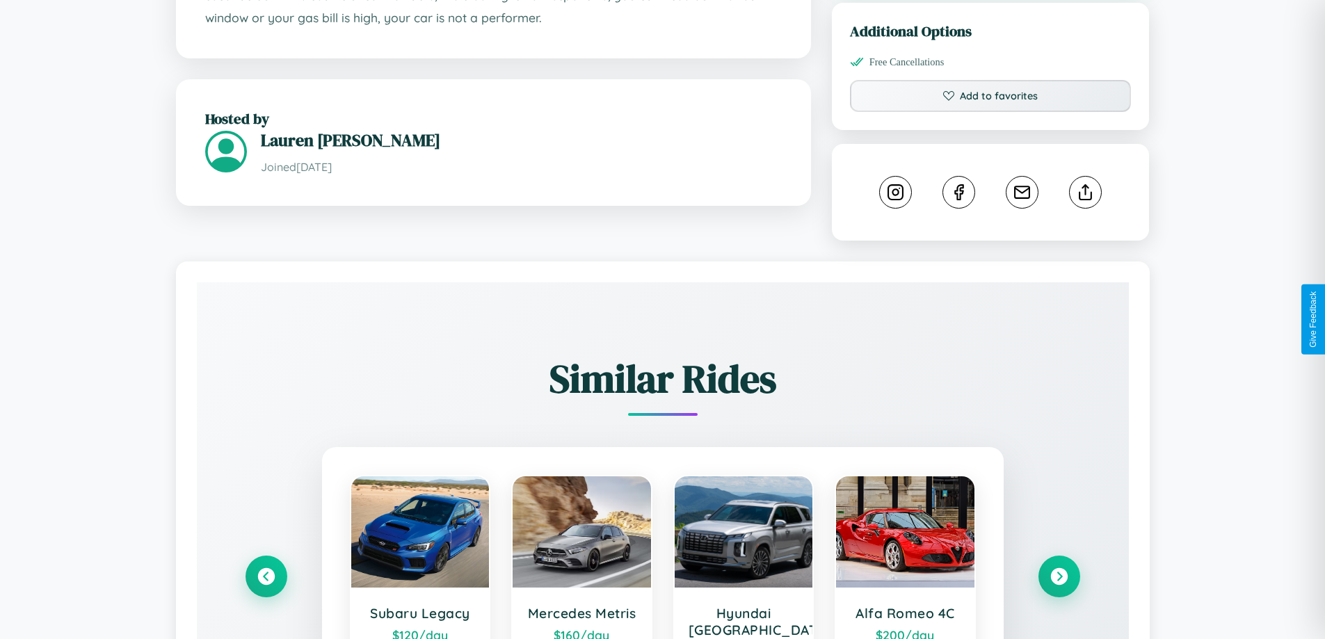
scroll to position [758, 0]
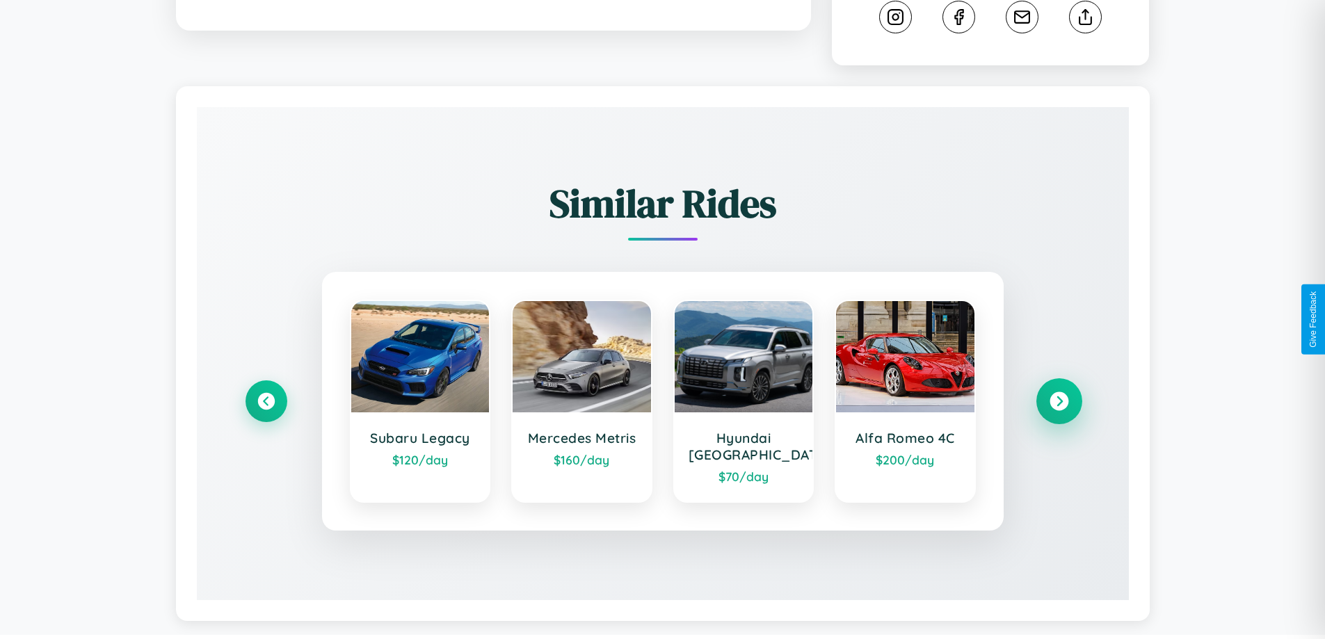
click at [1059, 395] on icon at bounding box center [1059, 401] width 19 height 19
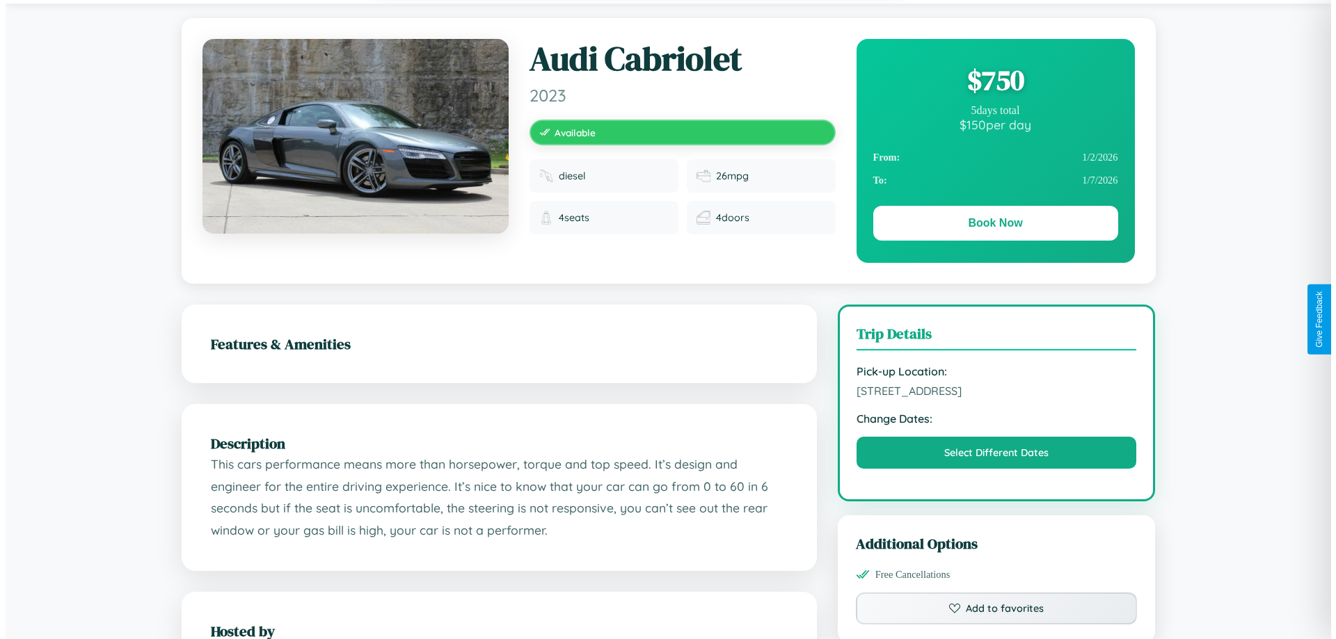
scroll to position [0, 0]
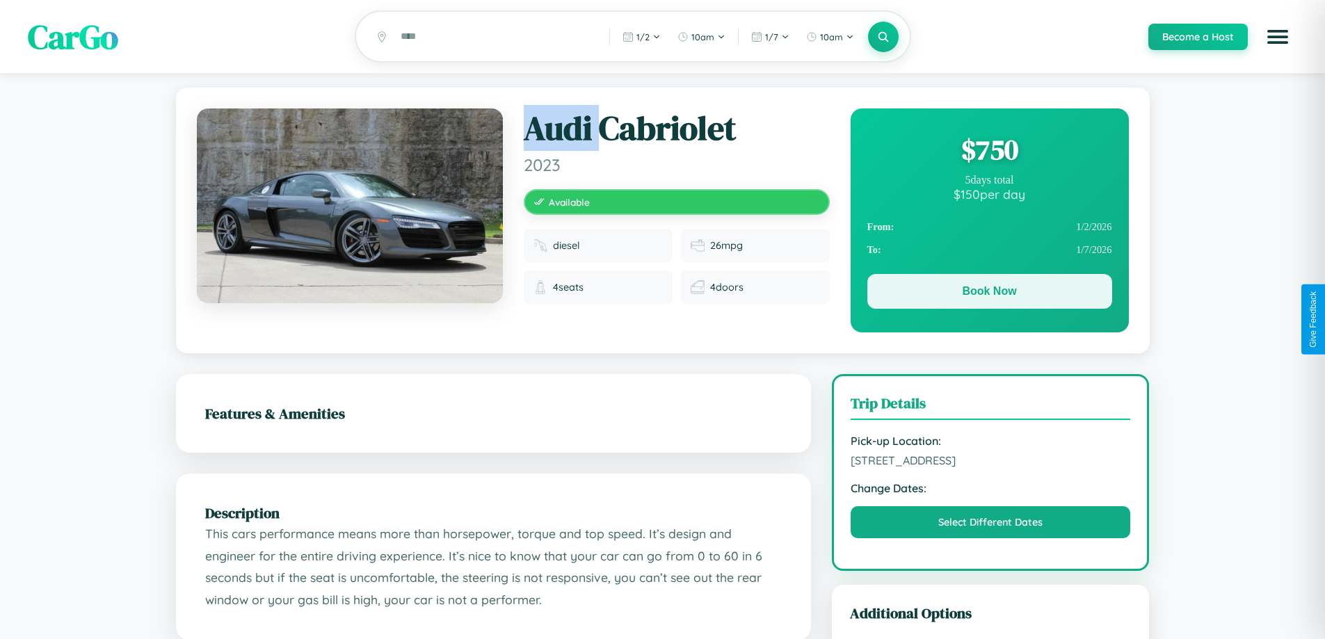
click at [989, 294] on button "Book Now" at bounding box center [990, 291] width 245 height 35
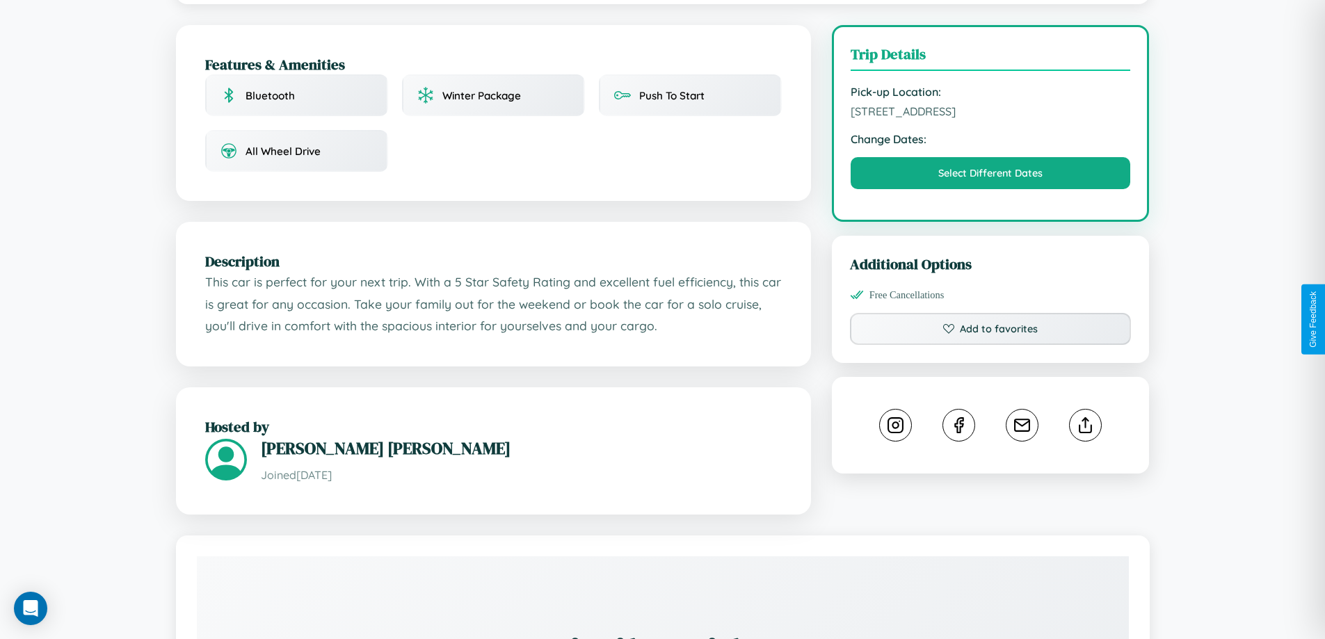
scroll to position [457, 0]
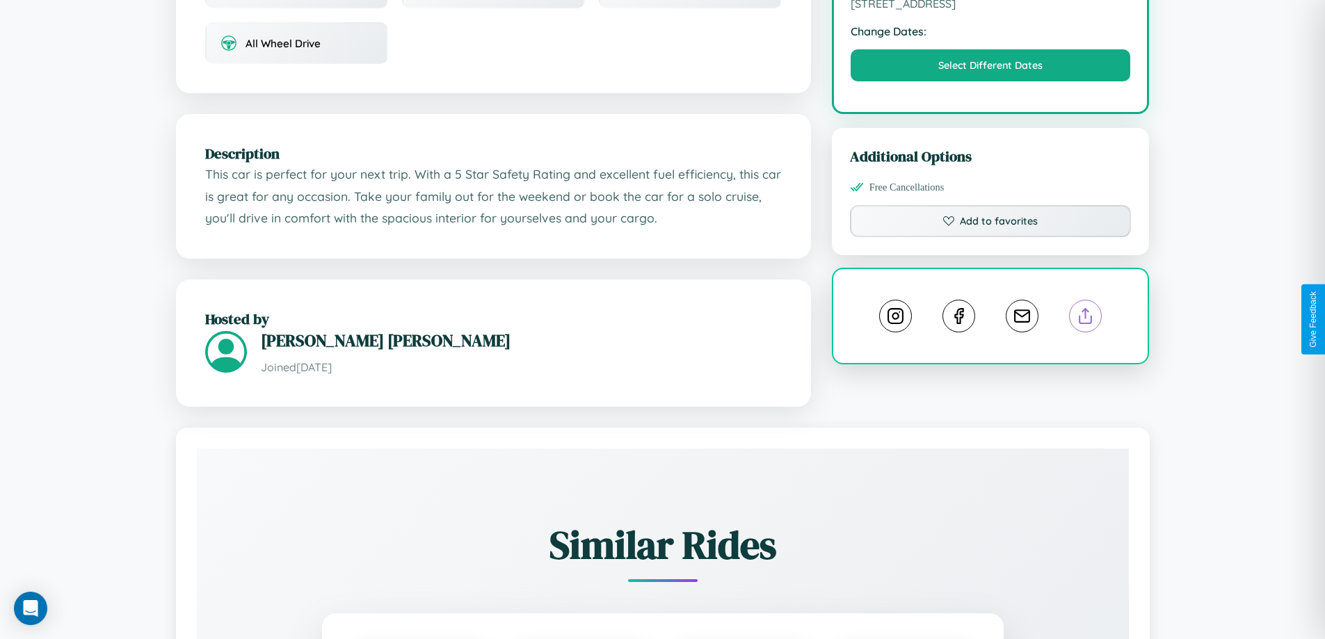
click at [1086, 318] on line at bounding box center [1086, 314] width 0 height 10
